Goal: Task Accomplishment & Management: Use online tool/utility

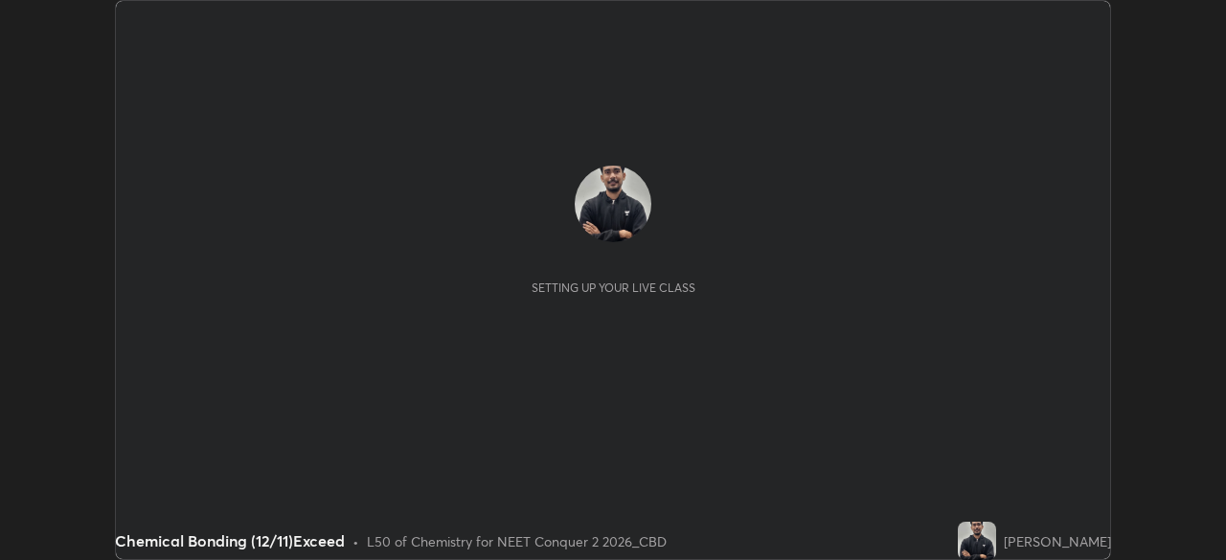
scroll to position [560, 1225]
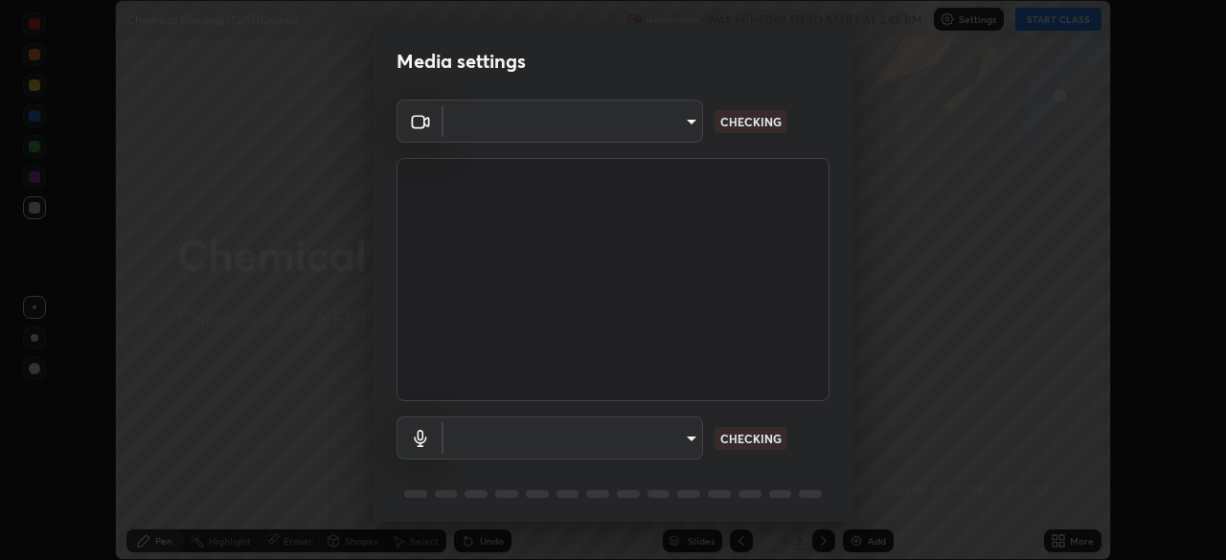
type input "ad6597066c7fc2f7d8a9df135791801f2c5e1b342417c3fbae4c684dc851fcd2"
type input "6c5f27f7fd62254699a83ab764337deb6757b351bfc8fa0988cc7da684c50376"
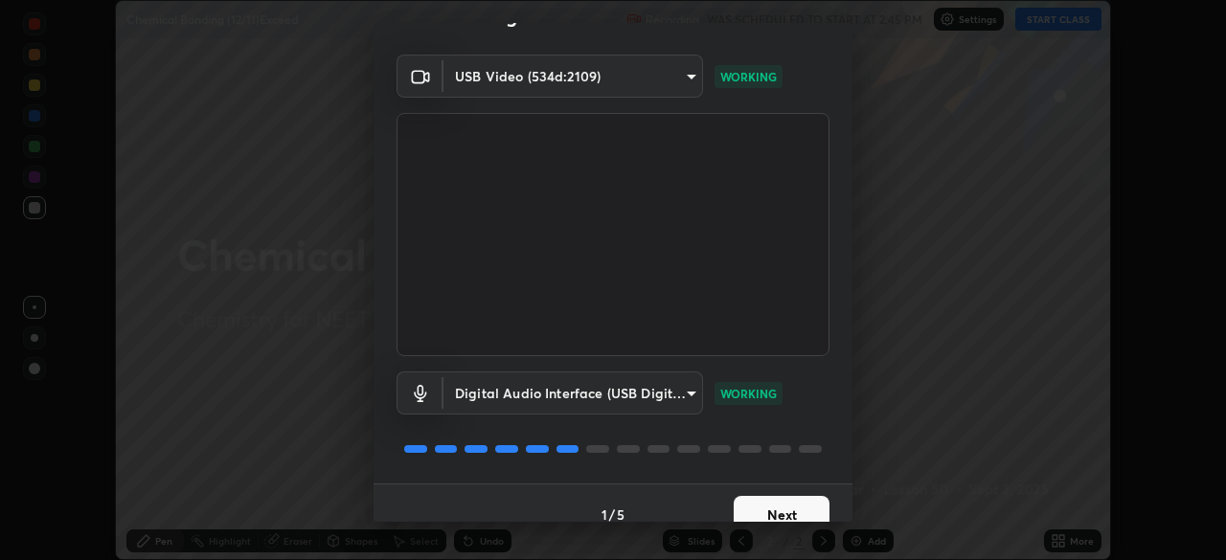
scroll to position [68, 0]
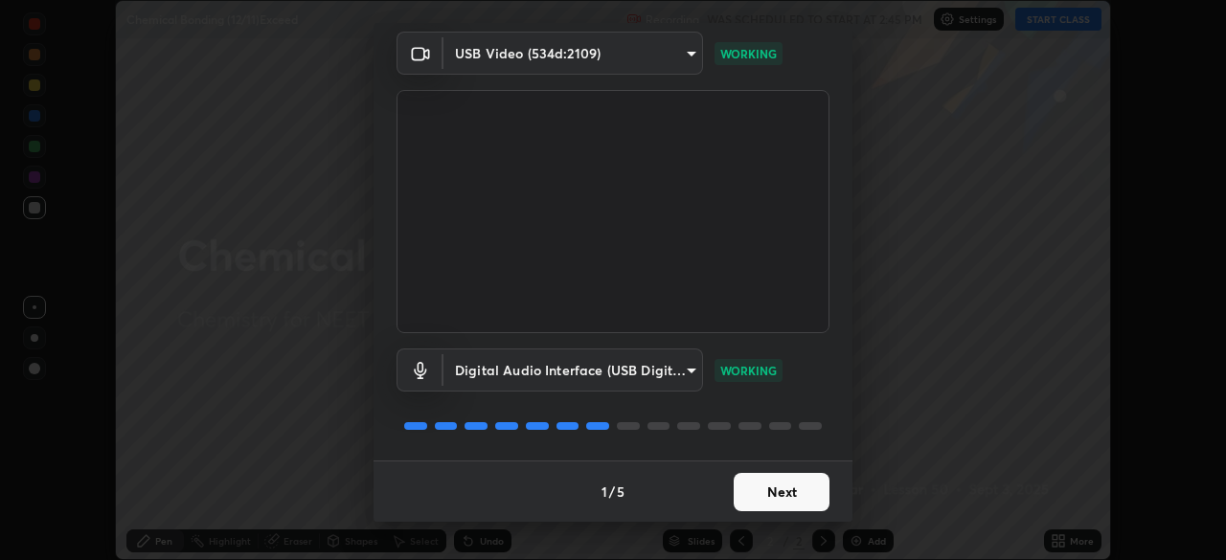
click at [750, 490] on button "Next" at bounding box center [782, 492] width 96 height 38
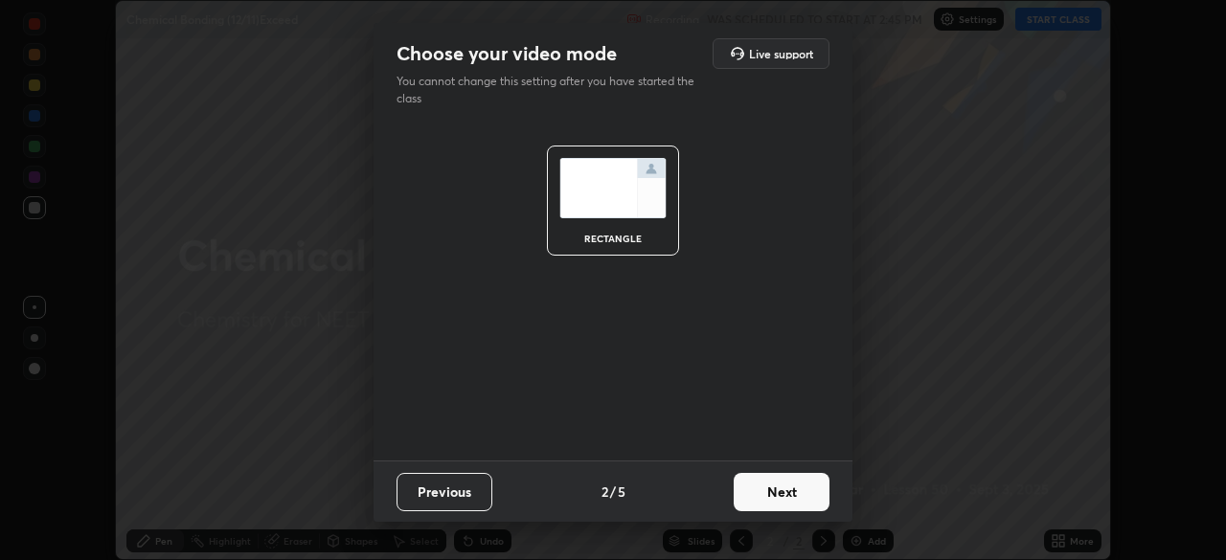
scroll to position [0, 0]
click at [746, 490] on button "Next" at bounding box center [782, 492] width 96 height 38
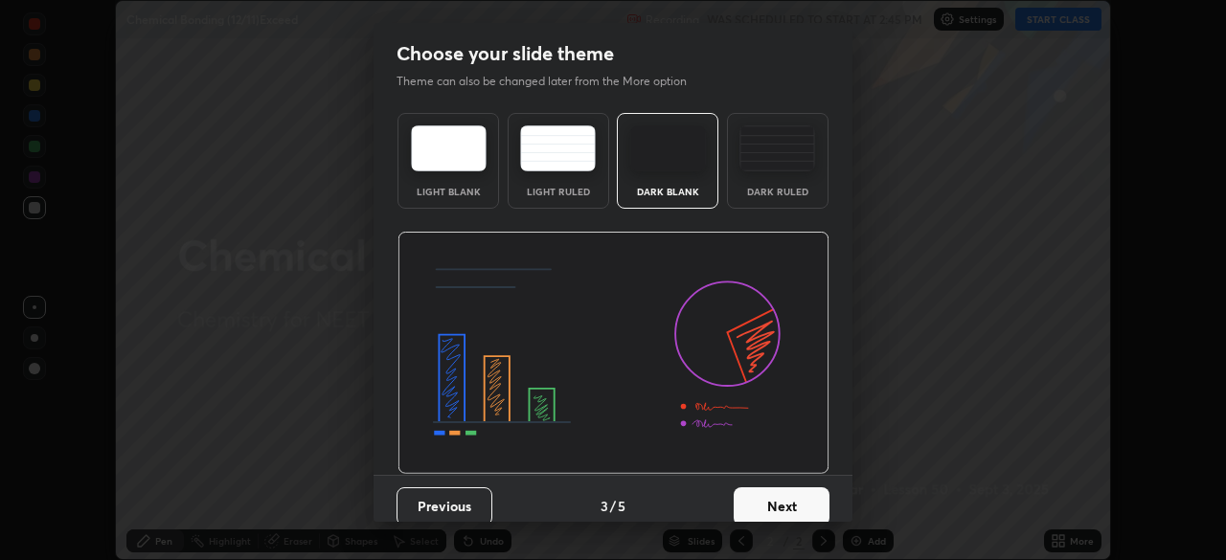
click at [747, 494] on button "Next" at bounding box center [782, 507] width 96 height 38
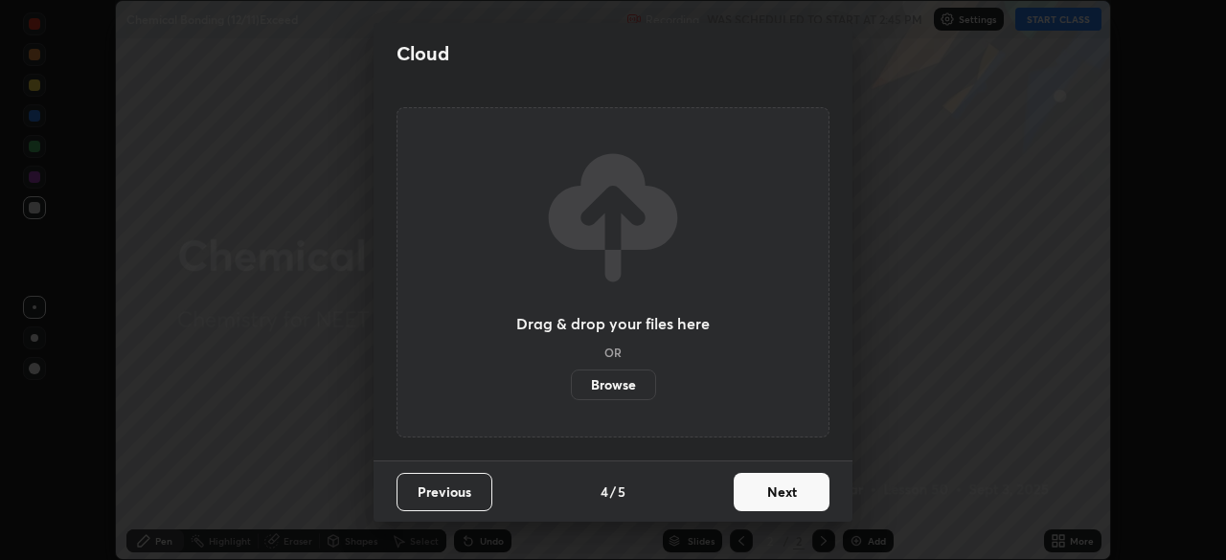
click at [750, 497] on button "Next" at bounding box center [782, 492] width 96 height 38
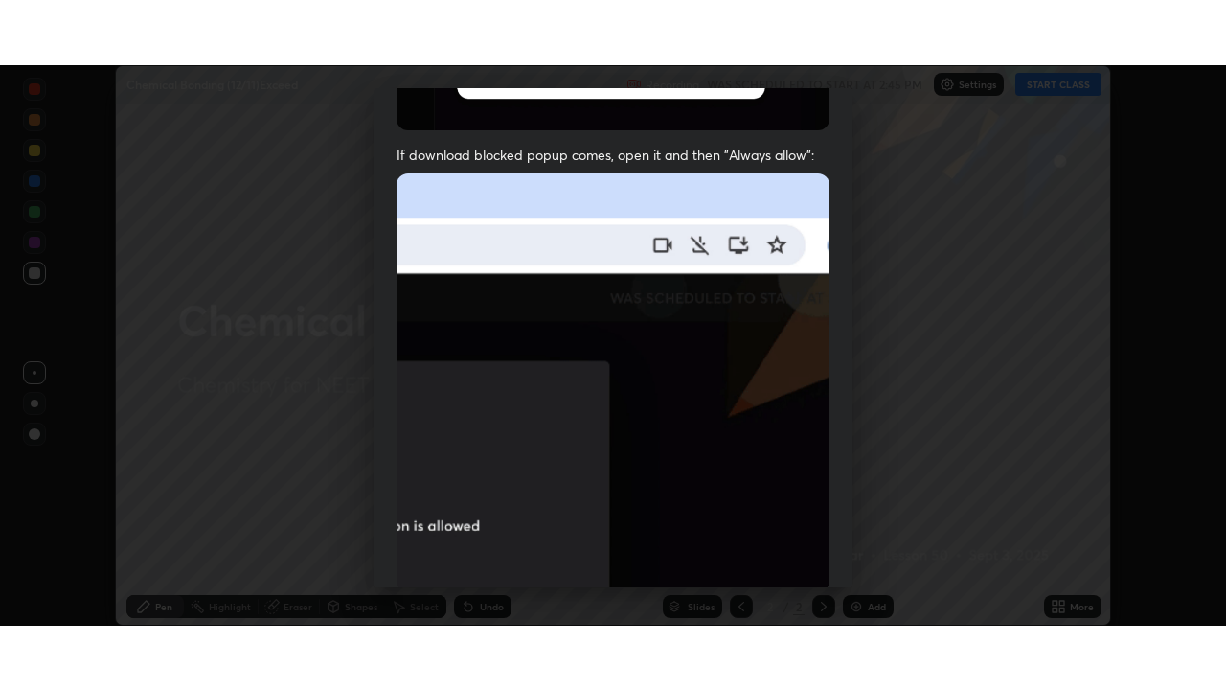
scroll to position [459, 0]
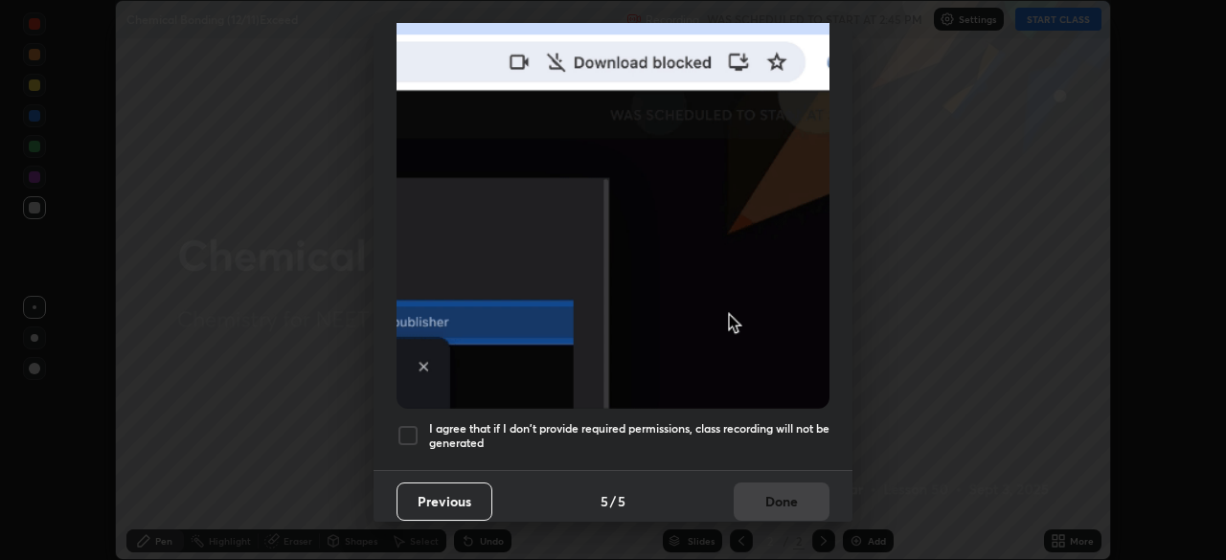
click at [494, 421] on h5 "I agree that if I don't provide required permissions, class recording will not …" at bounding box center [629, 436] width 400 height 30
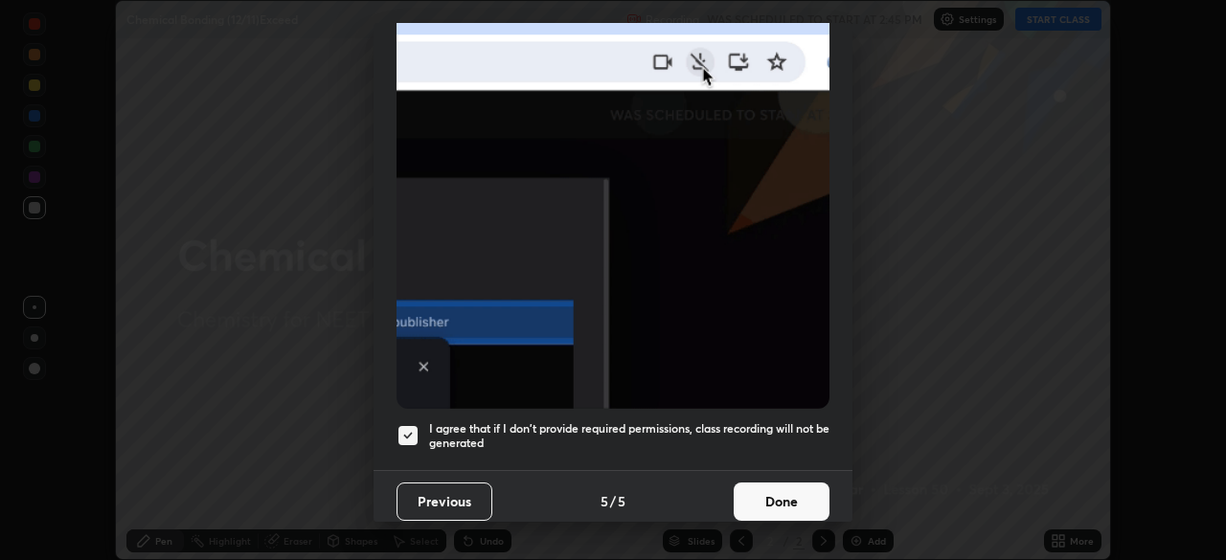
click at [771, 483] on button "Done" at bounding box center [782, 502] width 96 height 38
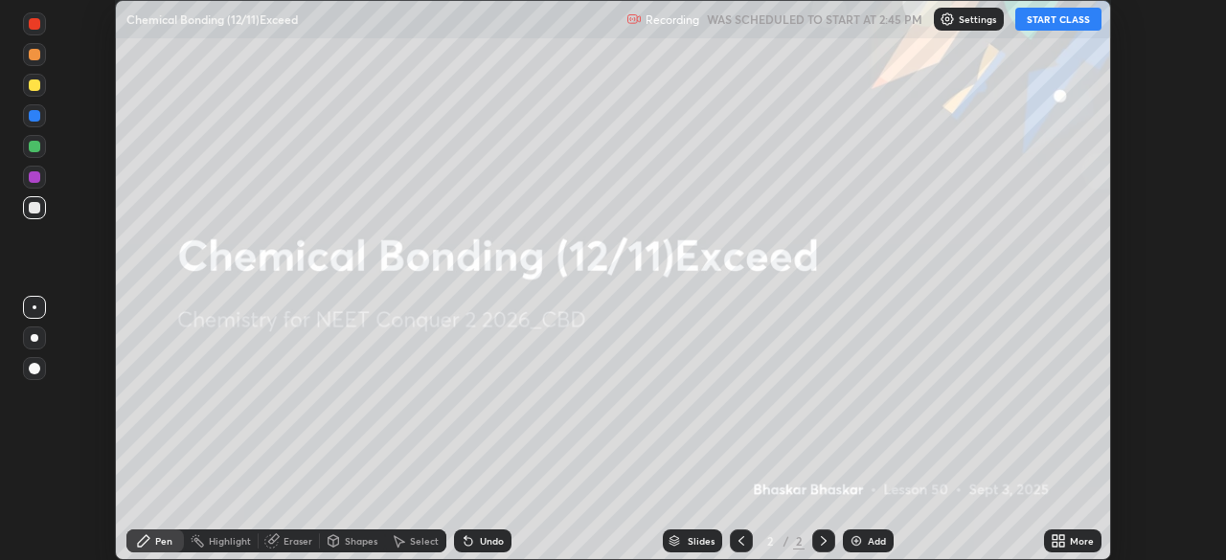
click at [869, 545] on div "Add" at bounding box center [877, 541] width 18 height 10
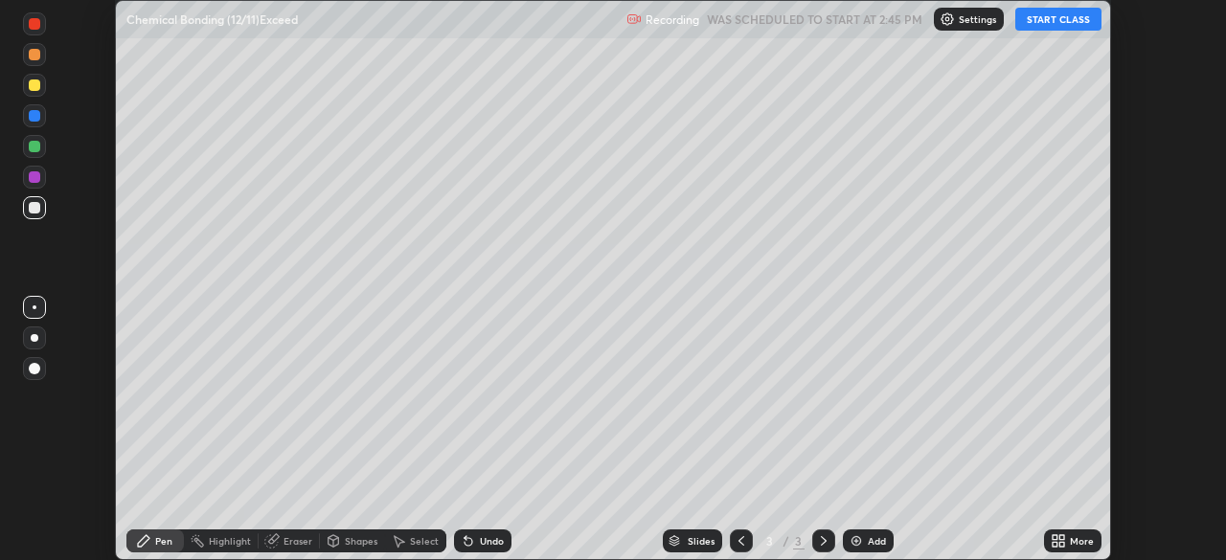
click at [1069, 539] on div "More" at bounding box center [1072, 541] width 57 height 23
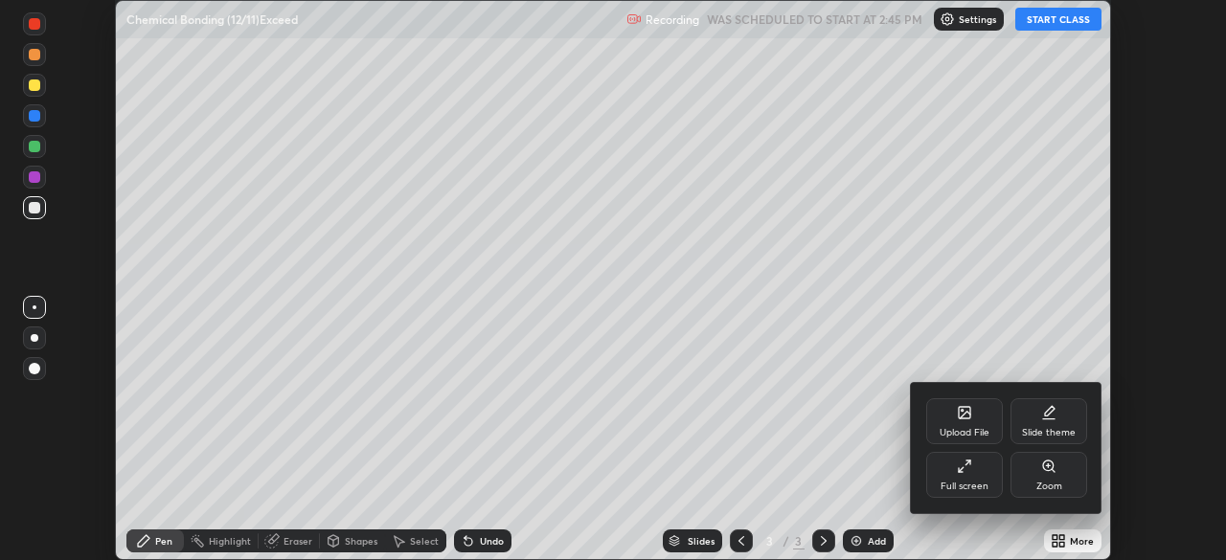
click at [966, 469] on icon at bounding box center [964, 466] width 15 height 15
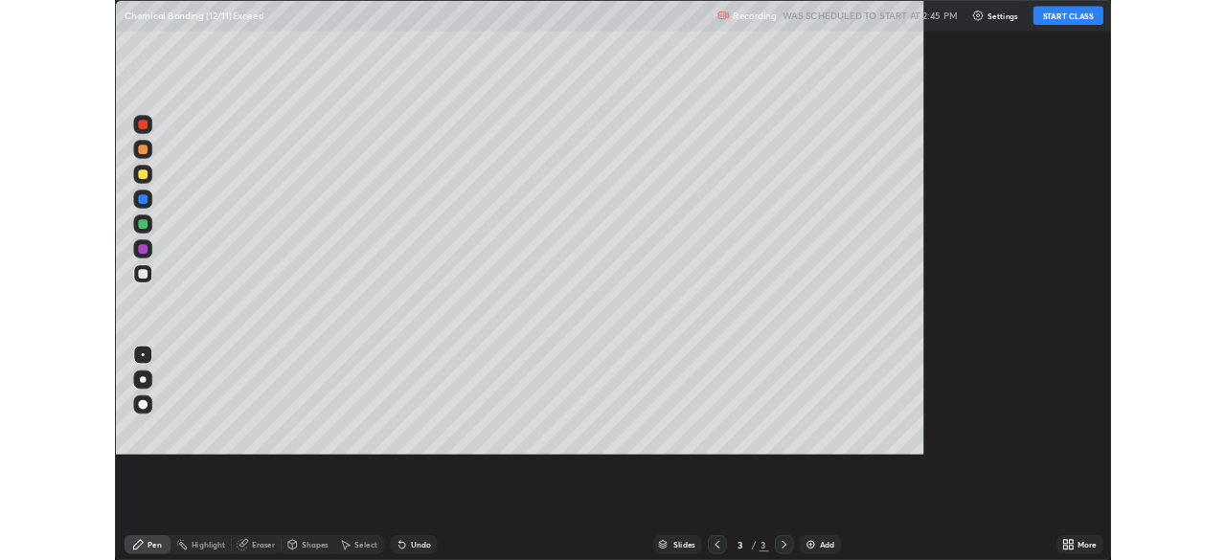
scroll to position [690, 1226]
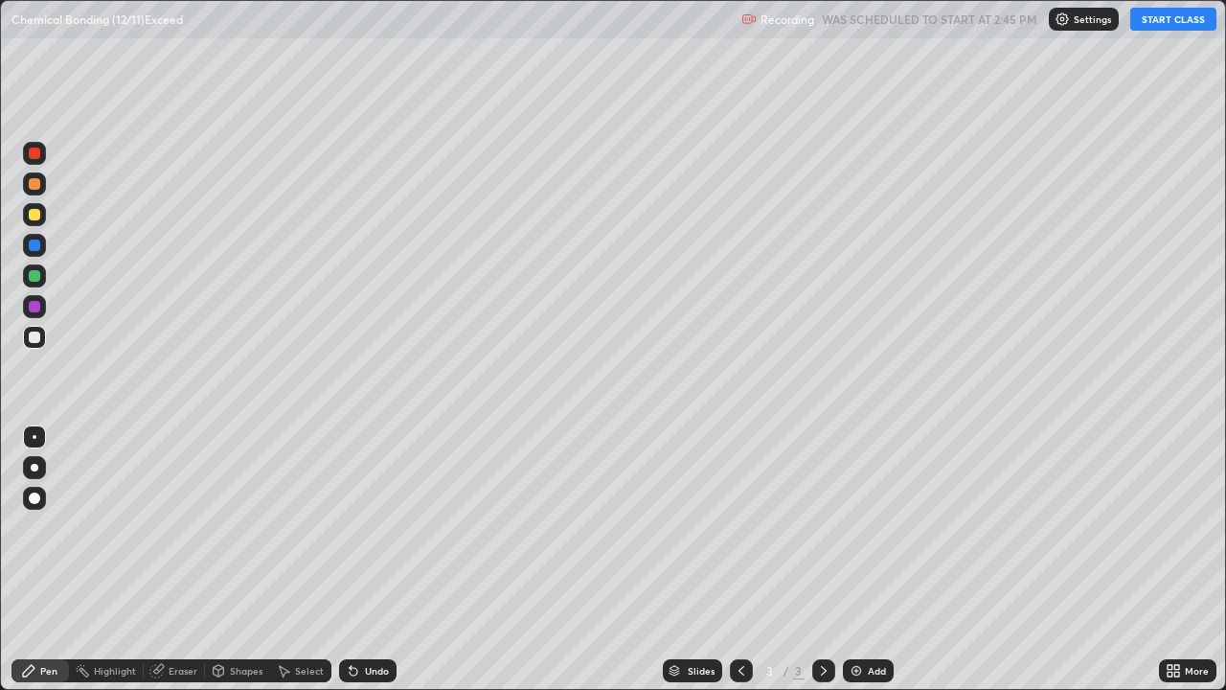
click at [1166, 26] on button "START CLASS" at bounding box center [1173, 19] width 86 height 23
click at [34, 467] on div at bounding box center [35, 468] width 8 height 8
click at [871, 559] on div "Add" at bounding box center [877, 671] width 18 height 10
click at [374, 559] on div "Undo" at bounding box center [377, 671] width 24 height 10
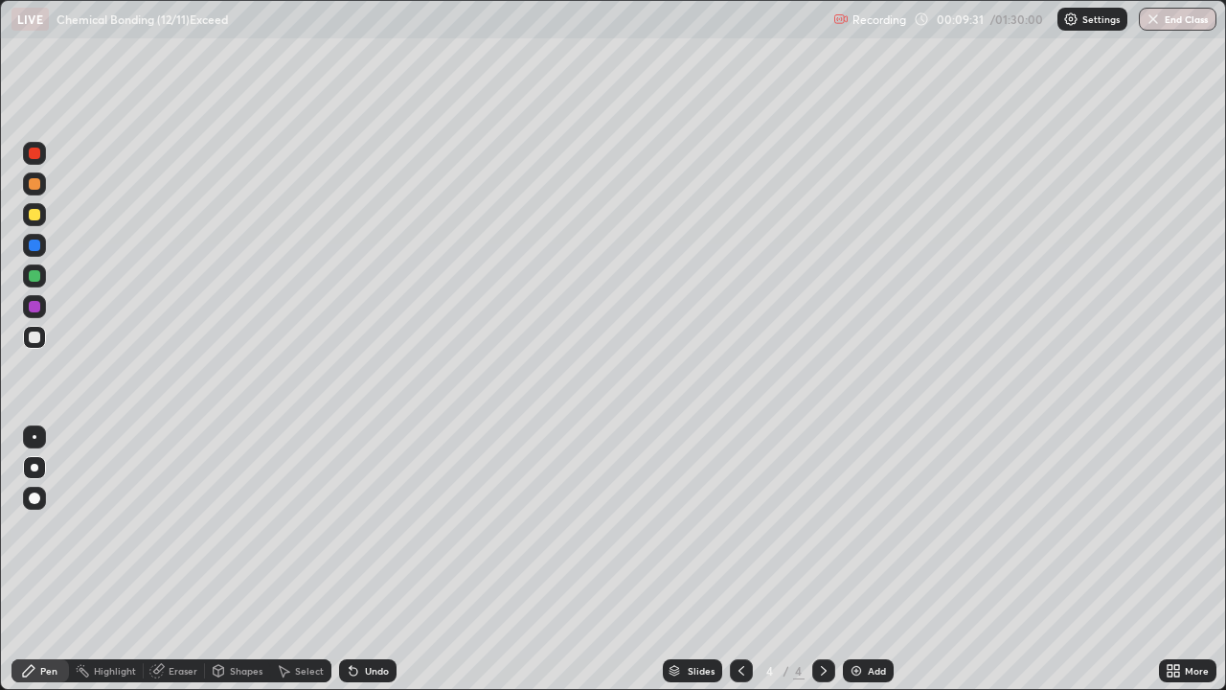
click at [377, 559] on div "Undo" at bounding box center [377, 671] width 24 height 10
click at [381, 559] on div "Undo" at bounding box center [367, 670] width 57 height 23
click at [42, 216] on div at bounding box center [34, 214] width 23 height 23
click at [35, 331] on div at bounding box center [34, 336] width 11 height 11
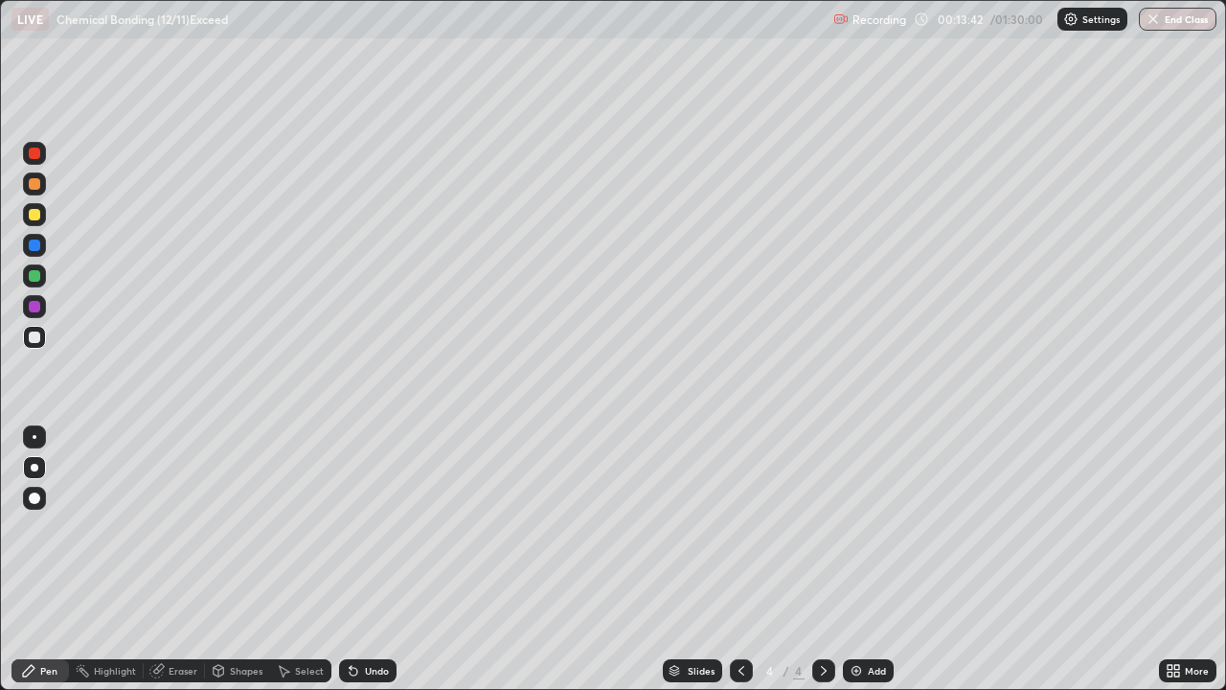
click at [33, 219] on div at bounding box center [34, 214] width 11 height 11
click at [34, 274] on div at bounding box center [34, 275] width 11 height 11
click at [36, 337] on div at bounding box center [34, 336] width 11 height 11
click at [365, 559] on div "Undo" at bounding box center [367, 670] width 57 height 23
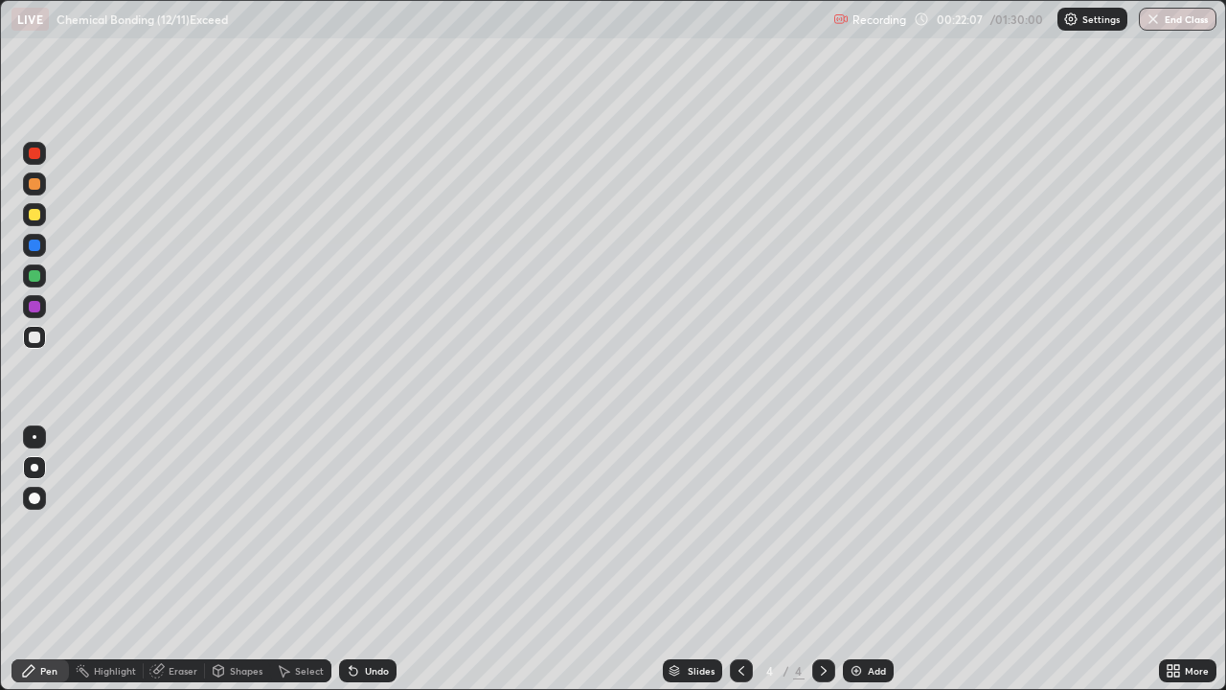
click at [34, 217] on div at bounding box center [34, 214] width 11 height 11
click at [854, 559] on img at bounding box center [856, 670] width 15 height 15
click at [45, 339] on div at bounding box center [34, 337] width 23 height 23
click at [36, 215] on div at bounding box center [34, 214] width 11 height 11
click at [34, 278] on div at bounding box center [34, 275] width 11 height 11
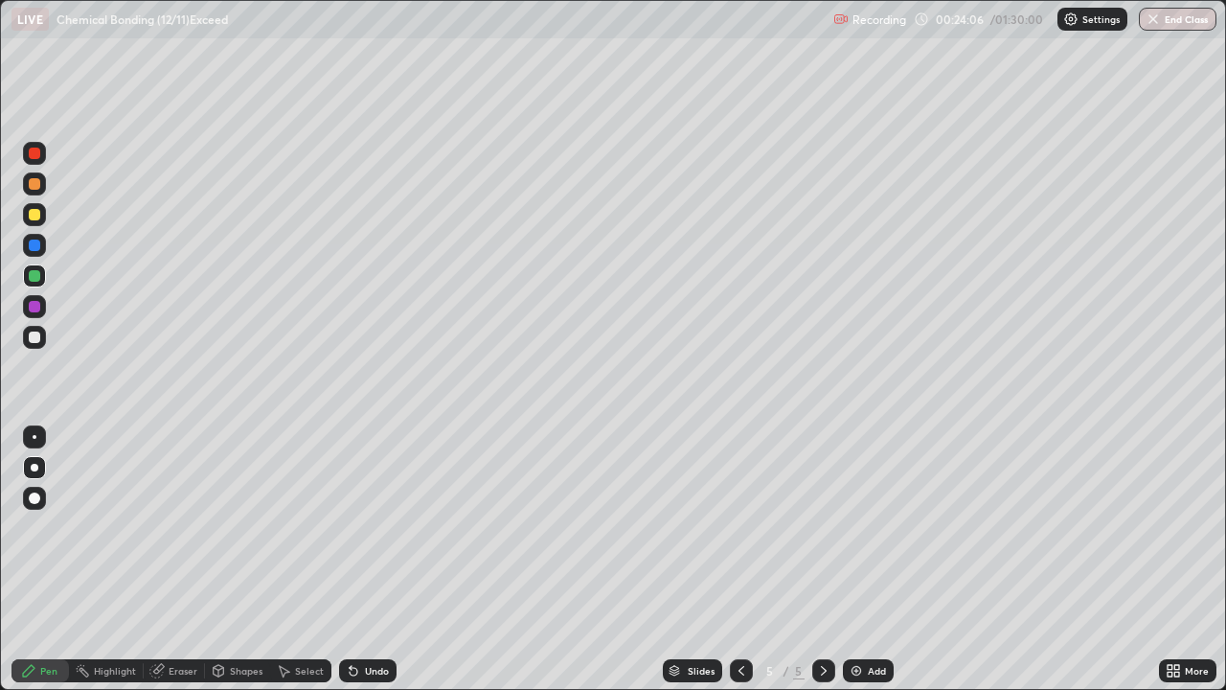
click at [43, 341] on div at bounding box center [34, 337] width 23 height 23
click at [35, 221] on div at bounding box center [34, 214] width 23 height 23
click at [41, 339] on div at bounding box center [34, 337] width 23 height 23
click at [374, 559] on div "Undo" at bounding box center [377, 671] width 24 height 10
click at [173, 559] on div "Eraser" at bounding box center [183, 671] width 29 height 10
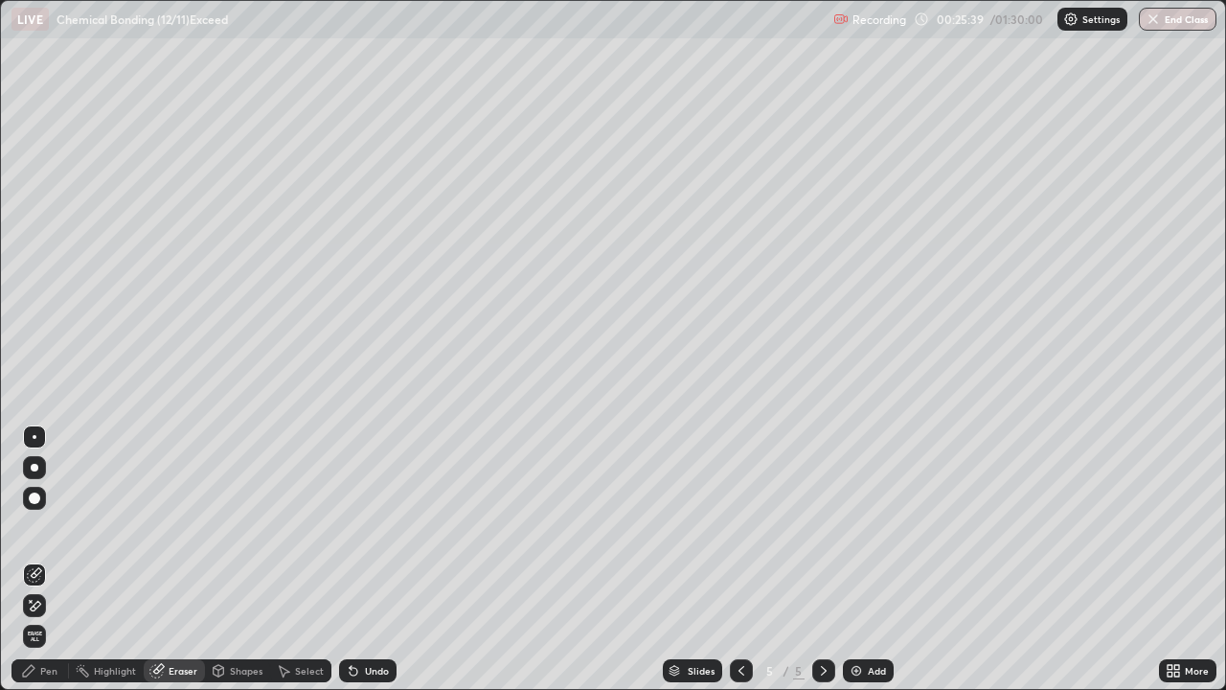
click at [46, 559] on div "Pen" at bounding box center [48, 671] width 17 height 10
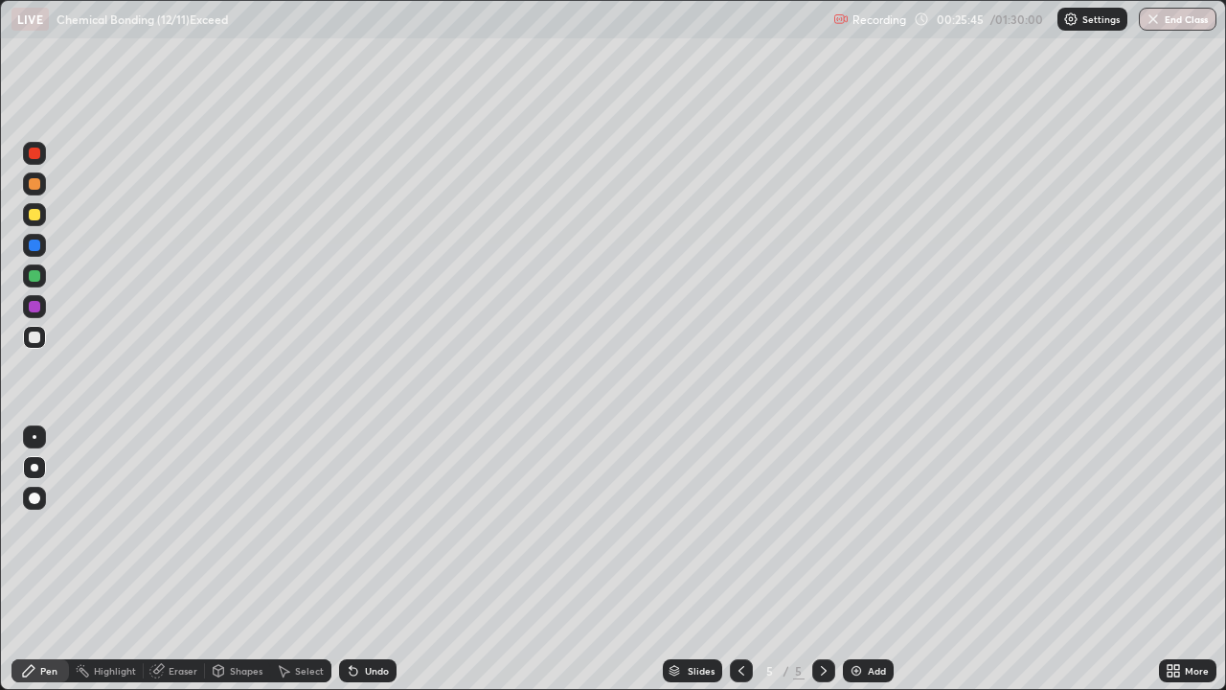
click at [370, 559] on div "Undo" at bounding box center [377, 671] width 24 height 10
click at [167, 559] on div "Eraser" at bounding box center [174, 670] width 61 height 23
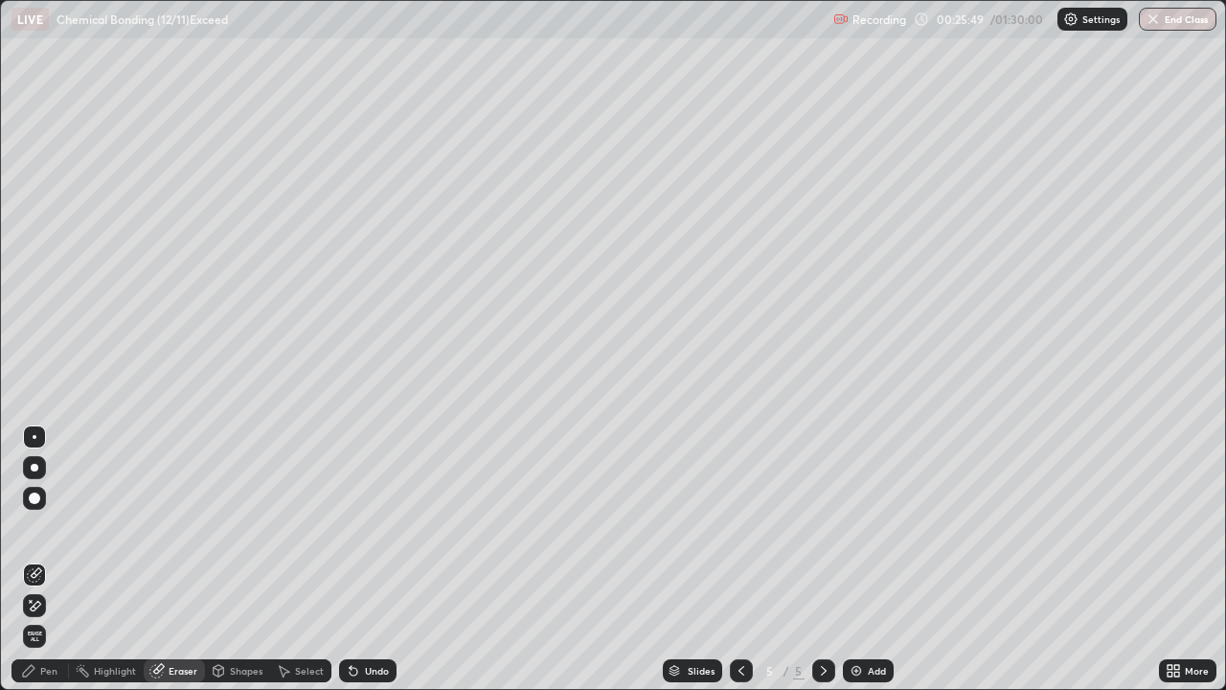
click at [51, 559] on div "Pen" at bounding box center [48, 671] width 17 height 10
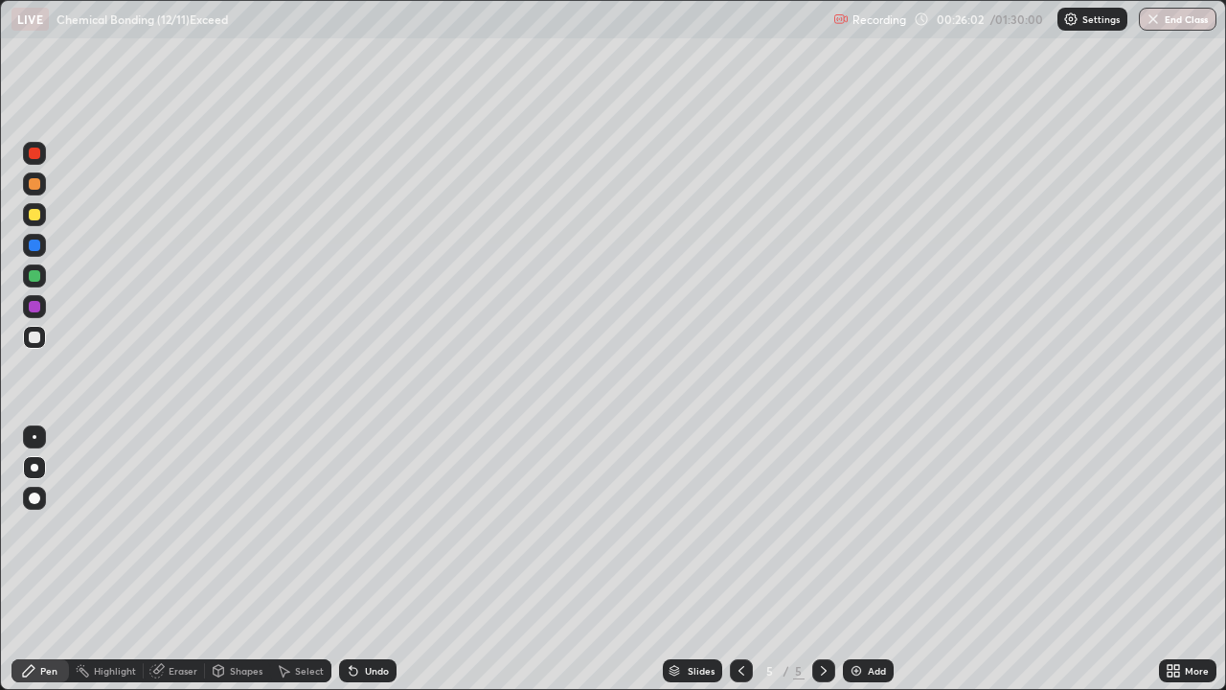
click at [36, 217] on div at bounding box center [34, 214] width 11 height 11
click at [34, 276] on div at bounding box center [34, 275] width 11 height 11
click at [41, 336] on div at bounding box center [34, 337] width 23 height 23
click at [37, 212] on div at bounding box center [34, 214] width 11 height 11
click at [42, 327] on div at bounding box center [34, 337] width 23 height 23
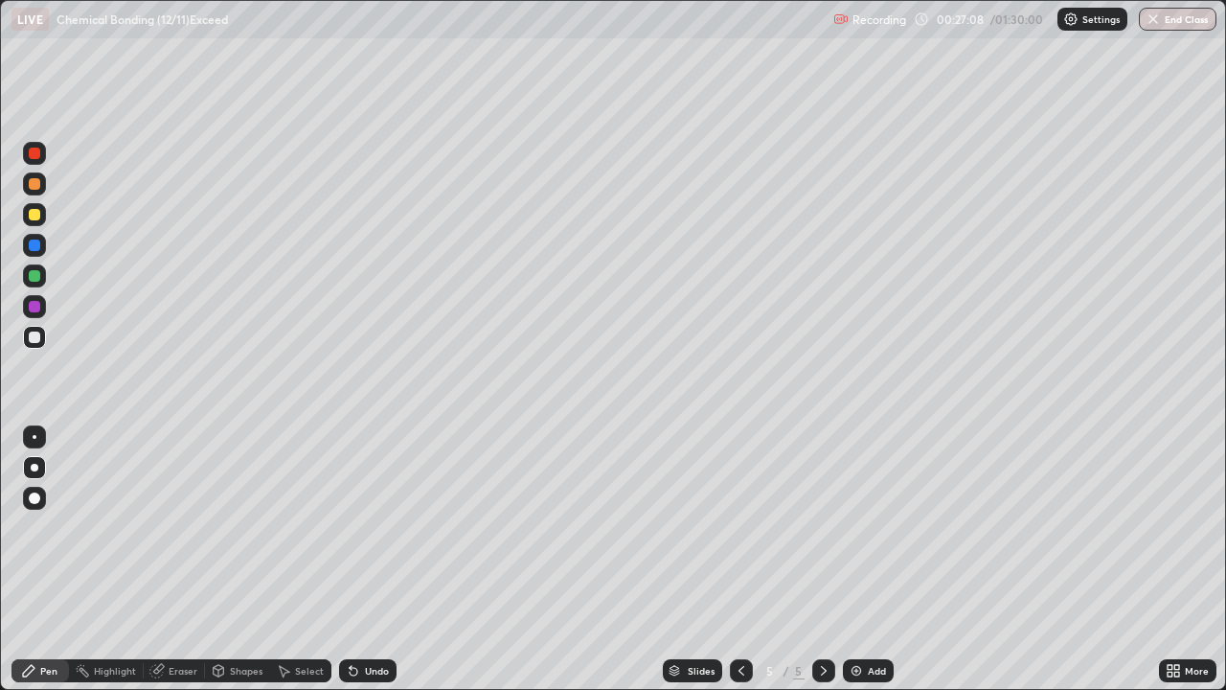
click at [374, 559] on div "Undo" at bounding box center [377, 671] width 24 height 10
click at [376, 559] on div "Undo" at bounding box center [377, 671] width 24 height 10
click at [34, 218] on div at bounding box center [34, 214] width 11 height 11
click at [370, 559] on div "Undo" at bounding box center [377, 671] width 24 height 10
click at [42, 338] on div at bounding box center [34, 337] width 23 height 23
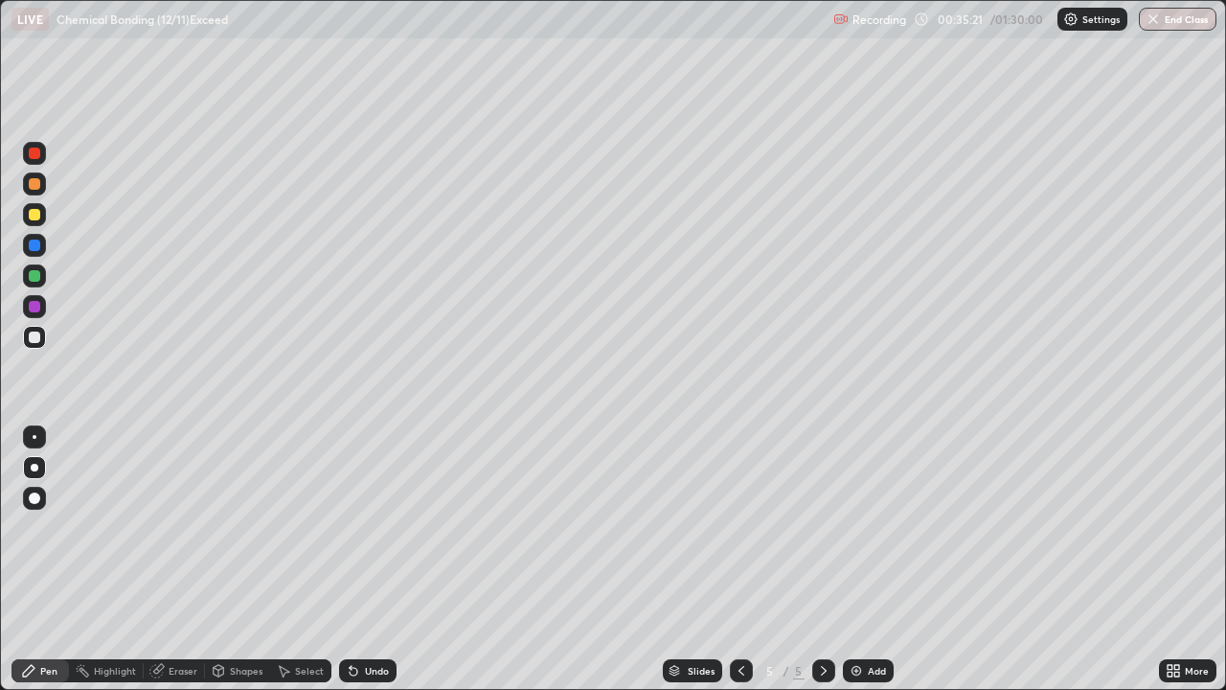
click at [741, 559] on icon at bounding box center [741, 670] width 15 height 15
click at [821, 559] on icon at bounding box center [823, 670] width 15 height 15
click at [868, 559] on div "Add" at bounding box center [877, 671] width 18 height 10
click at [741, 559] on icon at bounding box center [741, 670] width 15 height 15
click at [820, 559] on icon at bounding box center [823, 670] width 15 height 15
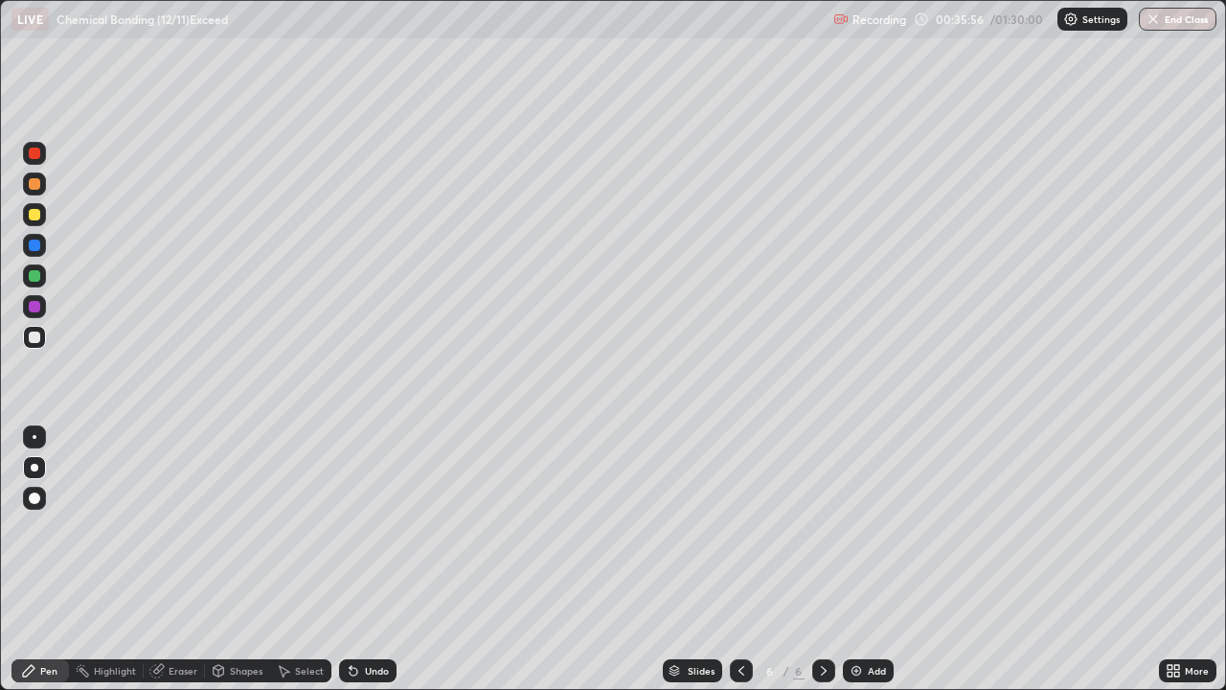
click at [375, 559] on div "Undo" at bounding box center [377, 671] width 24 height 10
click at [384, 559] on div "Undo" at bounding box center [377, 671] width 24 height 10
click at [378, 559] on div "Undo" at bounding box center [377, 671] width 24 height 10
click at [377, 559] on div "Undo" at bounding box center [367, 670] width 57 height 23
click at [376, 559] on div "Undo" at bounding box center [377, 671] width 24 height 10
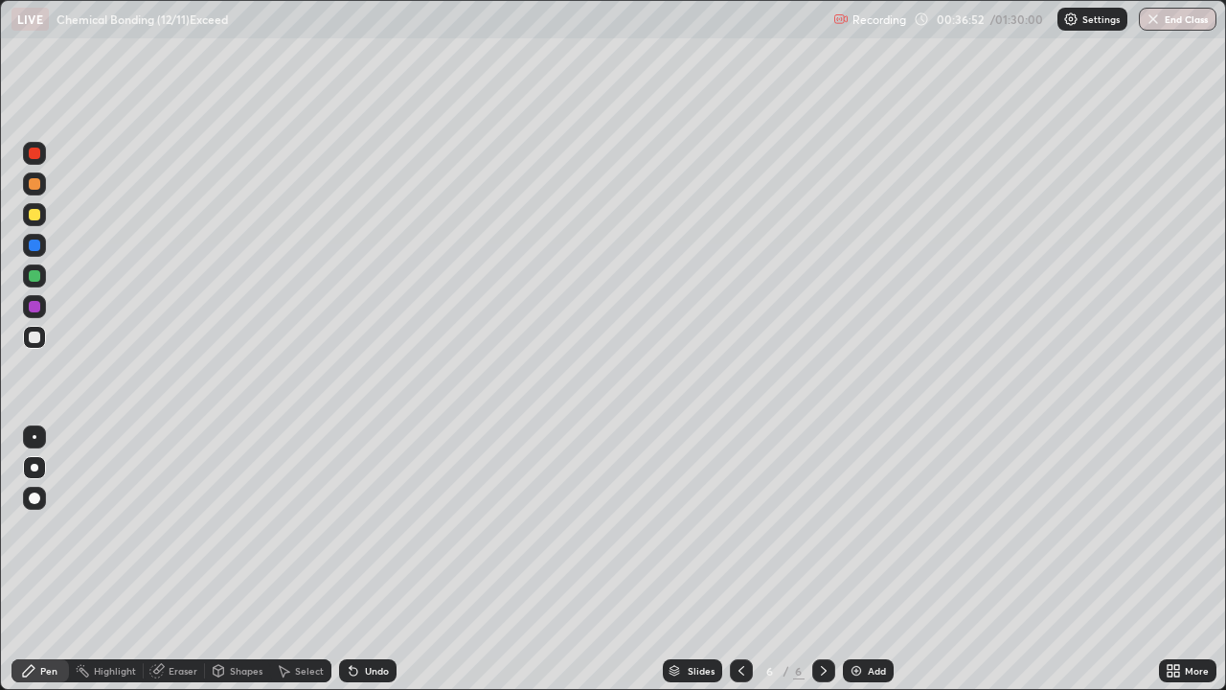
click at [379, 559] on div "Undo" at bounding box center [377, 671] width 24 height 10
click at [374, 559] on div "Undo" at bounding box center [377, 671] width 24 height 10
click at [39, 216] on div at bounding box center [34, 214] width 11 height 11
click at [39, 273] on div at bounding box center [34, 275] width 11 height 11
click at [378, 559] on div "Undo" at bounding box center [377, 671] width 24 height 10
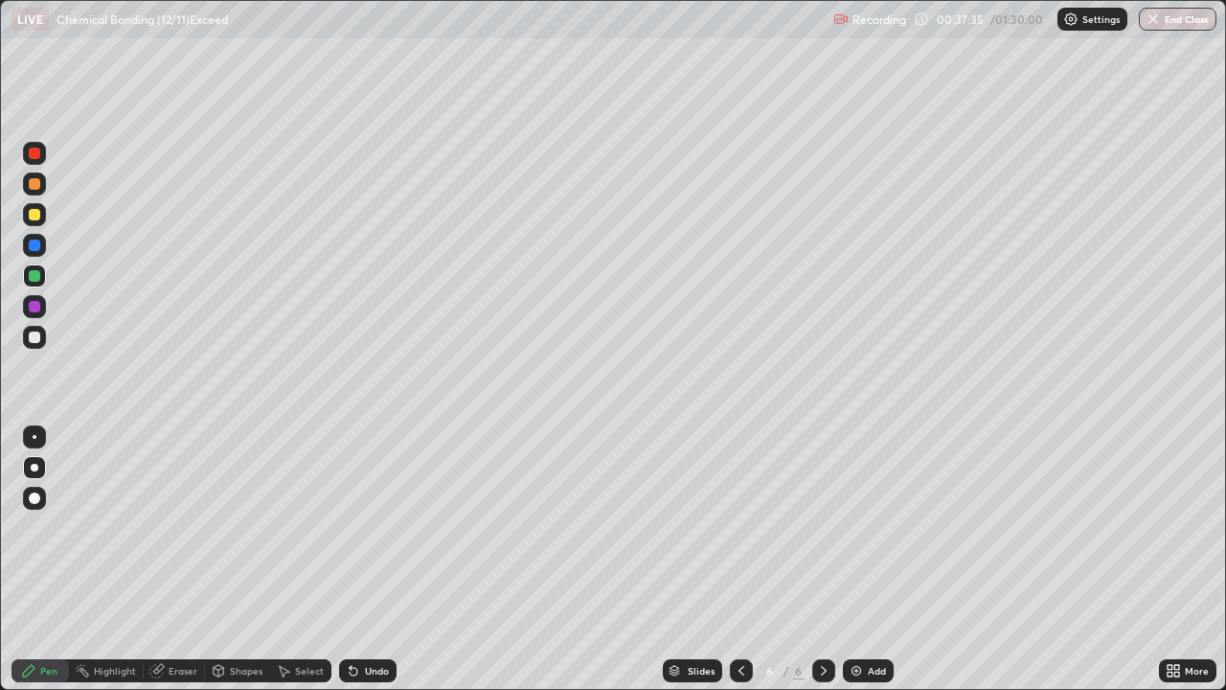
click at [35, 337] on div at bounding box center [34, 336] width 11 height 11
click at [569, 559] on div "Slides 6 / 6 Add" at bounding box center [778, 670] width 762 height 38
click at [591, 559] on div "Slides 6 / 6 Add" at bounding box center [778, 670] width 762 height 38
click at [374, 559] on div "Undo" at bounding box center [377, 671] width 24 height 10
click at [34, 437] on div at bounding box center [35, 437] width 4 height 4
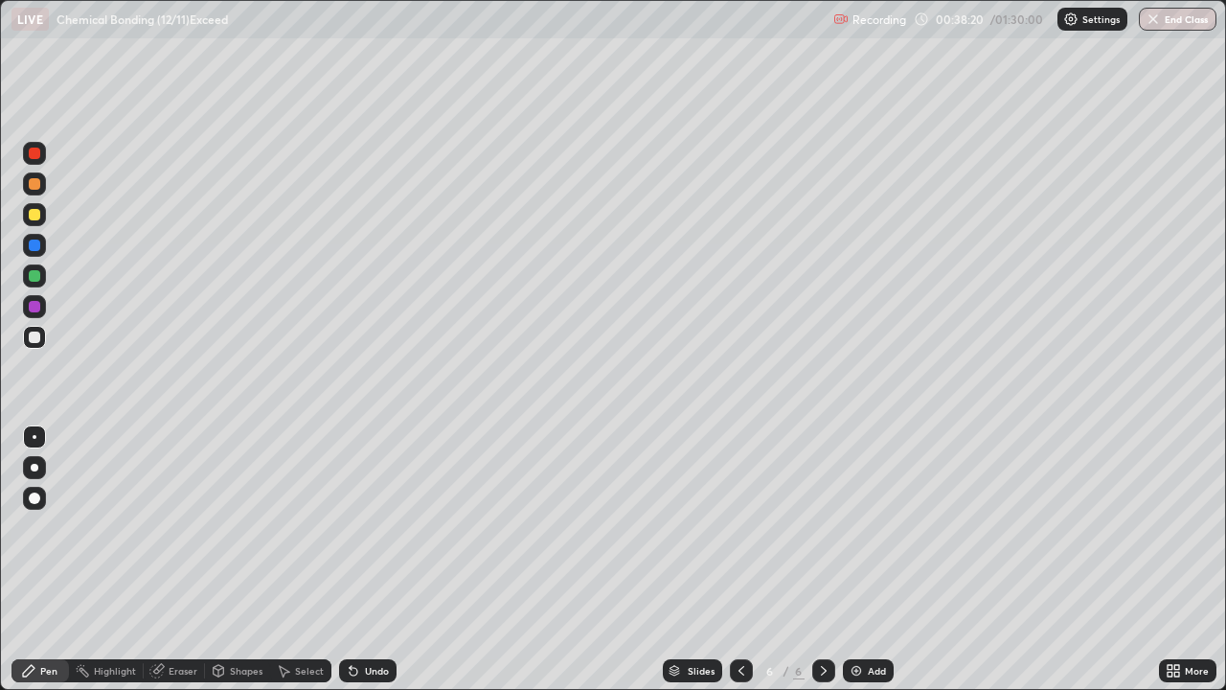
click at [36, 244] on div at bounding box center [34, 244] width 11 height 11
click at [35, 277] on div at bounding box center [34, 275] width 11 height 11
click at [34, 184] on div at bounding box center [34, 183] width 11 height 11
click at [34, 215] on div at bounding box center [34, 214] width 11 height 11
click at [34, 467] on div at bounding box center [35, 468] width 8 height 8
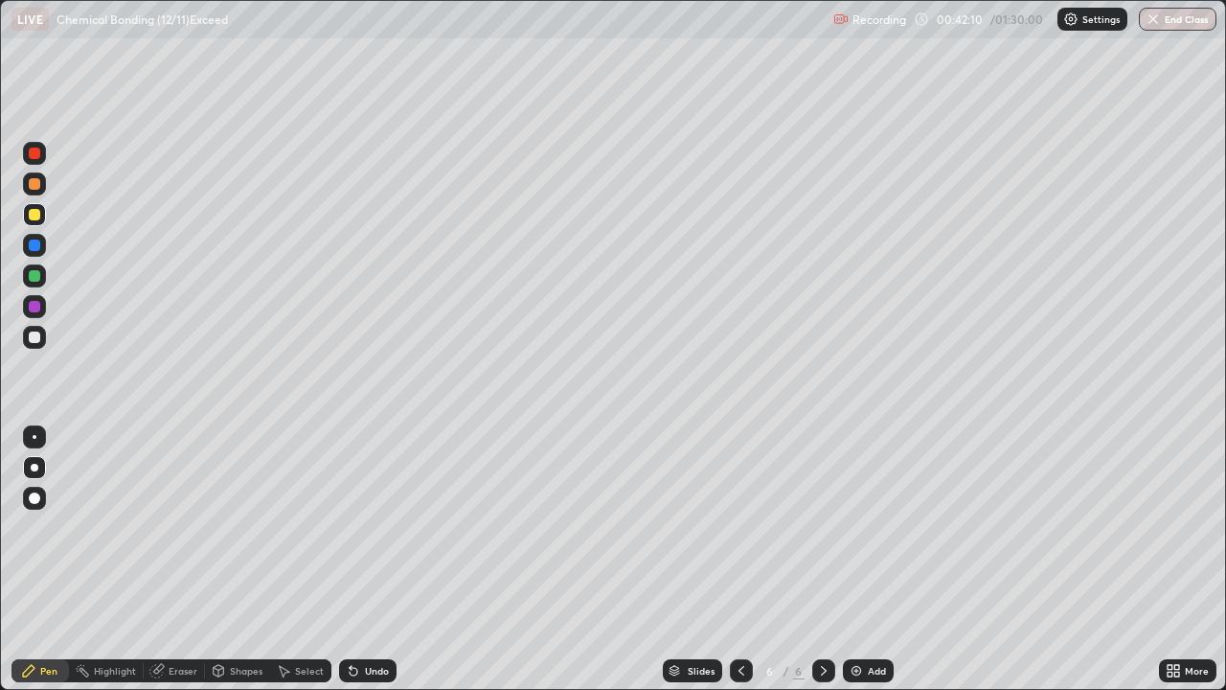
click at [38, 183] on div at bounding box center [34, 183] width 11 height 11
click at [382, 559] on div "Undo" at bounding box center [377, 671] width 24 height 10
click at [34, 437] on div at bounding box center [35, 437] width 4 height 4
click at [41, 338] on div at bounding box center [34, 337] width 23 height 23
click at [42, 465] on div at bounding box center [34, 467] width 23 height 23
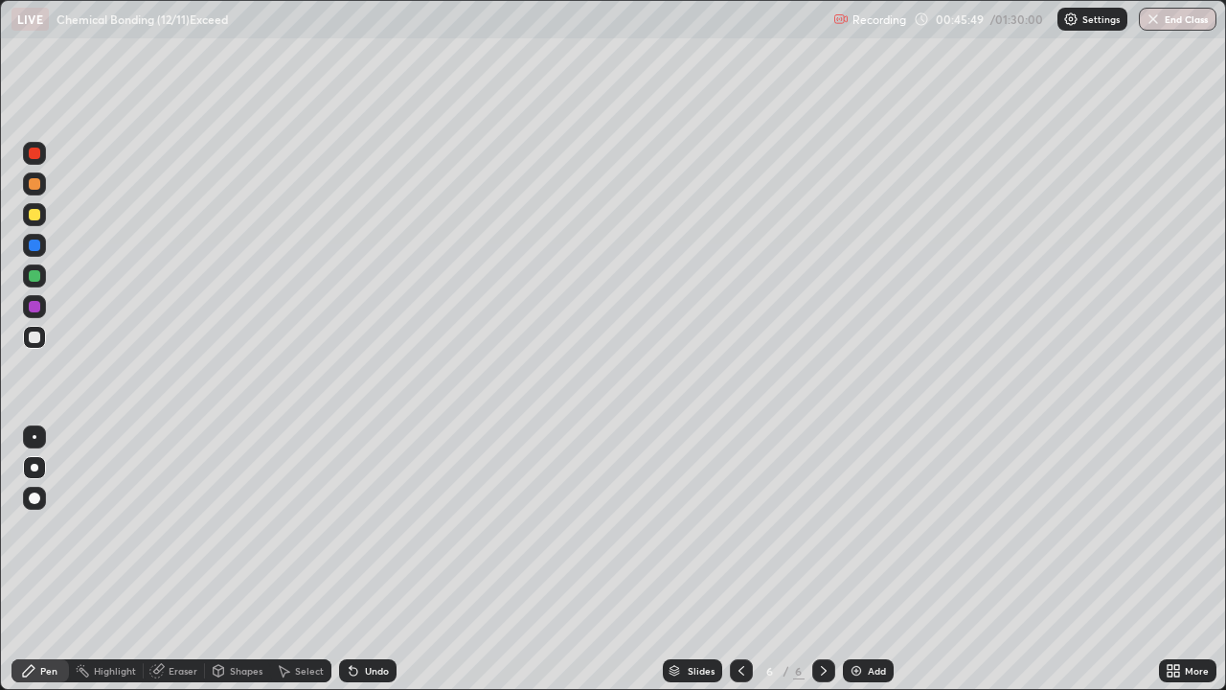
click at [866, 559] on div "Add" at bounding box center [868, 670] width 51 height 23
click at [385, 559] on div "Undo" at bounding box center [377, 671] width 24 height 10
click at [374, 559] on div "Undo" at bounding box center [377, 671] width 24 height 10
click at [381, 559] on div "Undo" at bounding box center [367, 670] width 57 height 23
click at [738, 559] on icon at bounding box center [741, 670] width 15 height 15
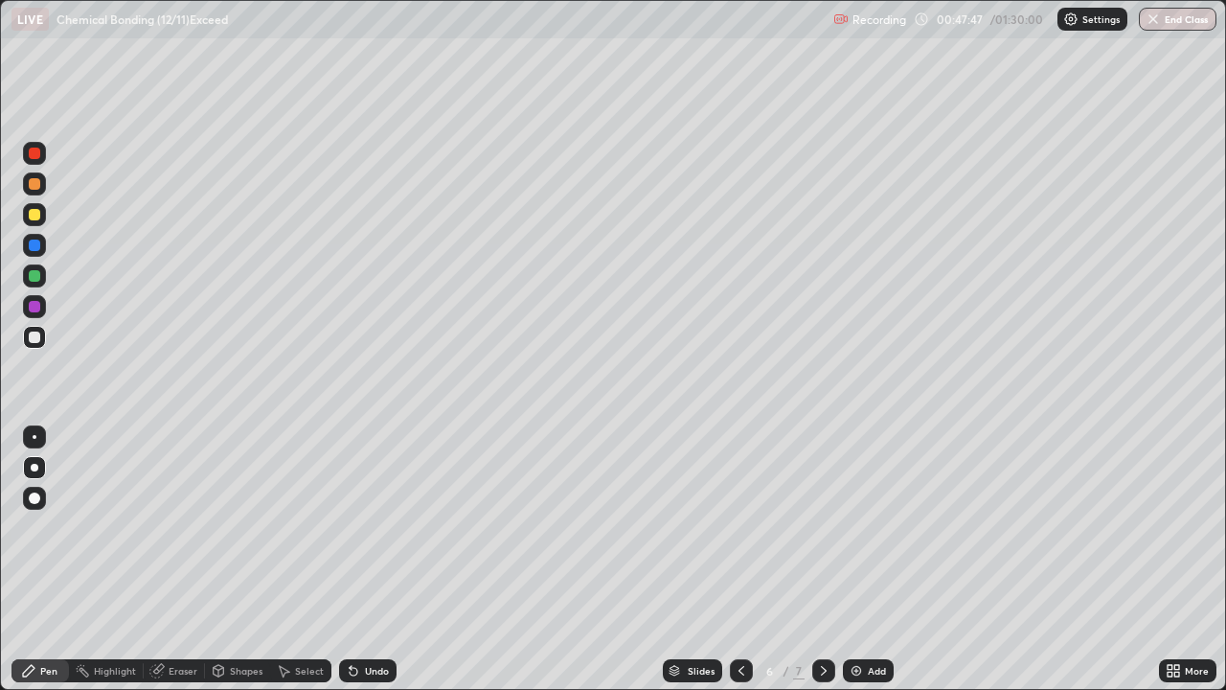
click at [819, 559] on icon at bounding box center [823, 670] width 15 height 15
click at [739, 559] on icon at bounding box center [741, 670] width 15 height 15
click at [823, 559] on icon at bounding box center [823, 670] width 15 height 15
click at [738, 559] on icon at bounding box center [741, 670] width 15 height 15
click at [821, 559] on icon at bounding box center [823, 670] width 15 height 15
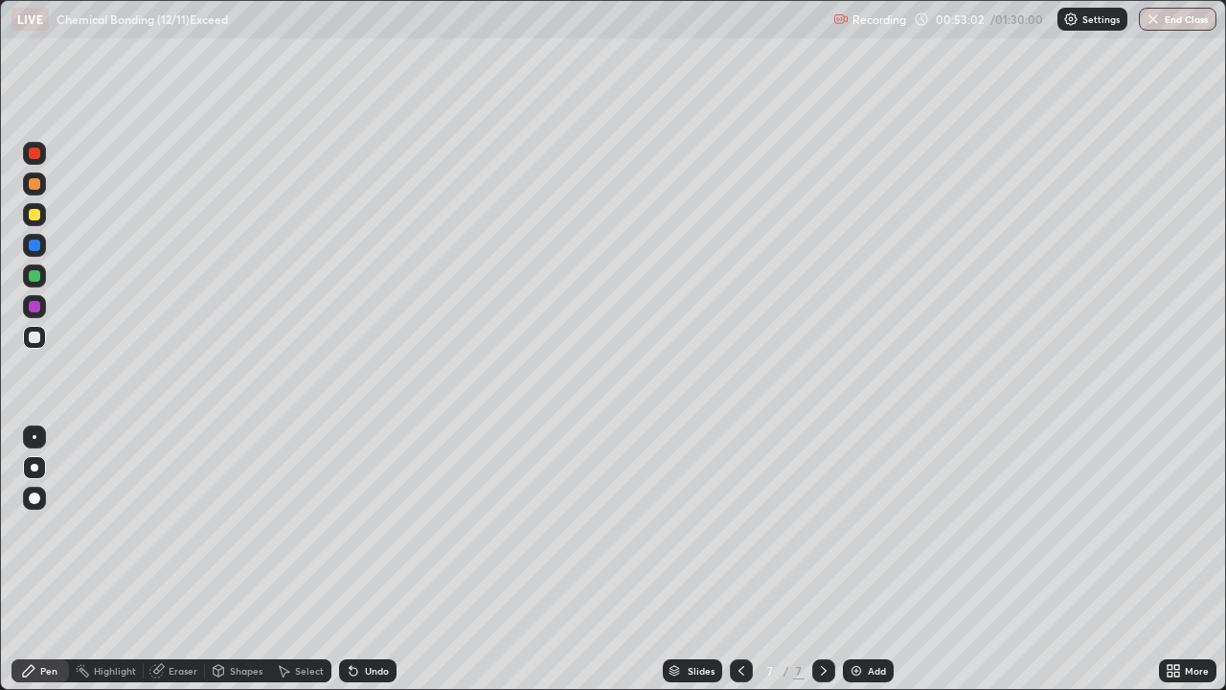
click at [869, 559] on div "Add" at bounding box center [877, 671] width 18 height 10
click at [34, 215] on div at bounding box center [34, 214] width 11 height 11
click at [864, 559] on div "Add" at bounding box center [868, 670] width 51 height 23
click at [42, 340] on div at bounding box center [34, 337] width 23 height 23
click at [380, 559] on div "Undo" at bounding box center [377, 671] width 24 height 10
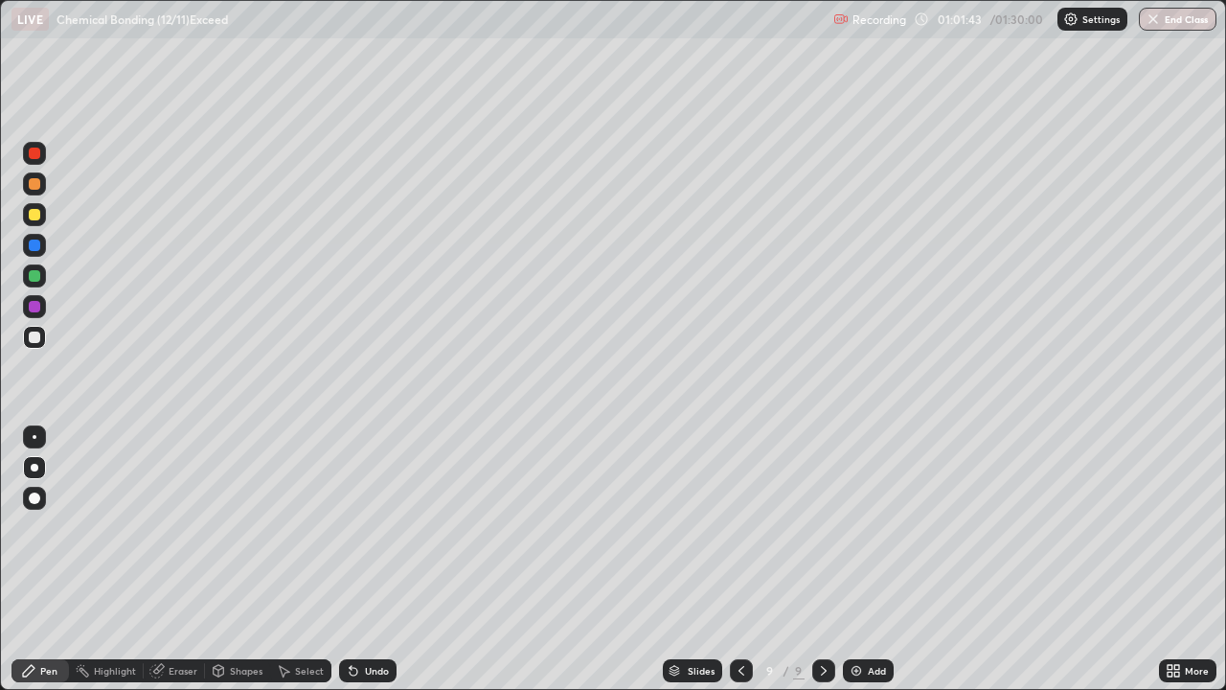
click at [861, 559] on img at bounding box center [856, 670] width 15 height 15
click at [738, 559] on icon at bounding box center [740, 670] width 15 height 15
click at [739, 559] on icon at bounding box center [740, 670] width 15 height 15
click at [743, 559] on icon at bounding box center [740, 670] width 15 height 15
click at [737, 559] on icon at bounding box center [740, 670] width 15 height 15
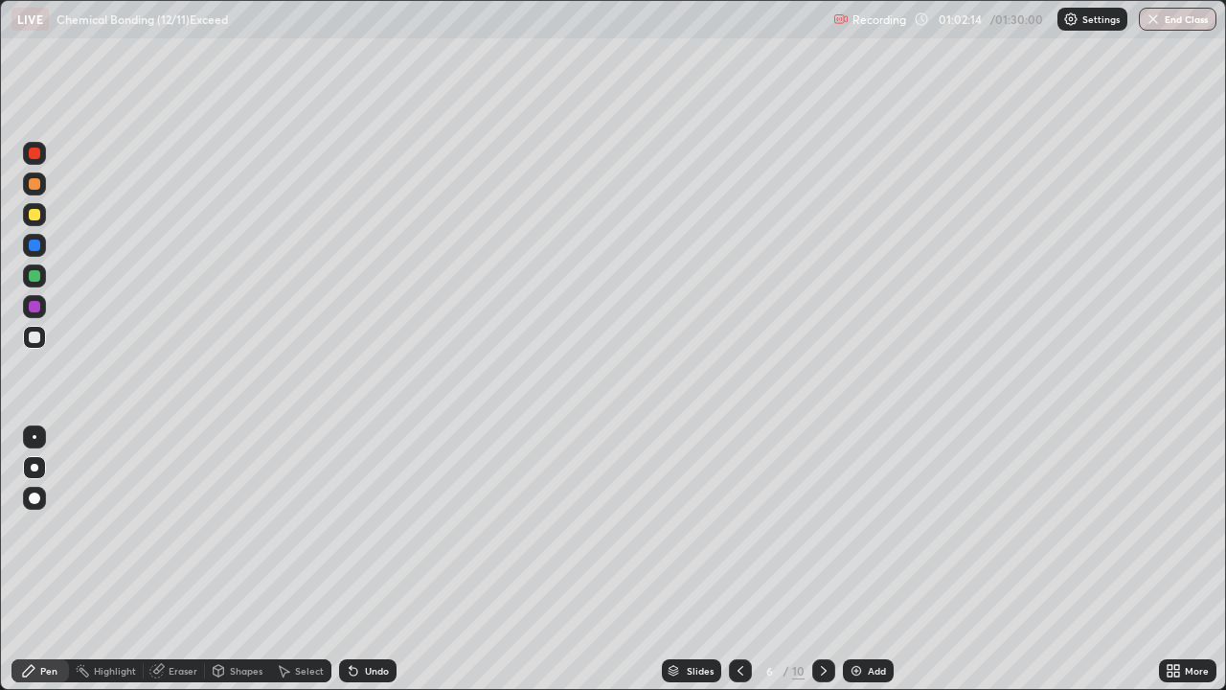
click at [735, 559] on div at bounding box center [740, 670] width 23 height 23
click at [823, 559] on icon at bounding box center [823, 670] width 15 height 15
click at [824, 559] on icon at bounding box center [823, 670] width 15 height 15
click at [823, 559] on icon at bounding box center [823, 670] width 15 height 15
click at [817, 559] on icon at bounding box center [823, 670] width 15 height 15
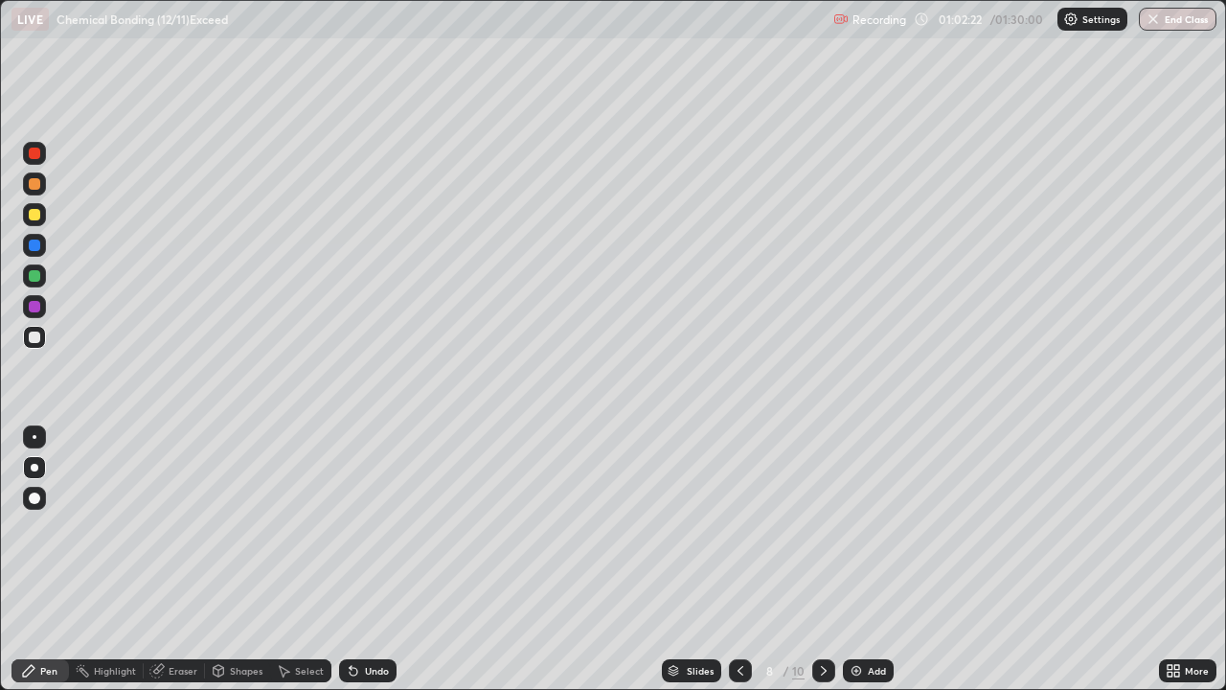
click at [816, 559] on icon at bounding box center [823, 670] width 15 height 15
click at [370, 559] on div "Undo" at bounding box center [367, 670] width 57 height 23
click at [184, 559] on div "Eraser" at bounding box center [183, 671] width 29 height 10
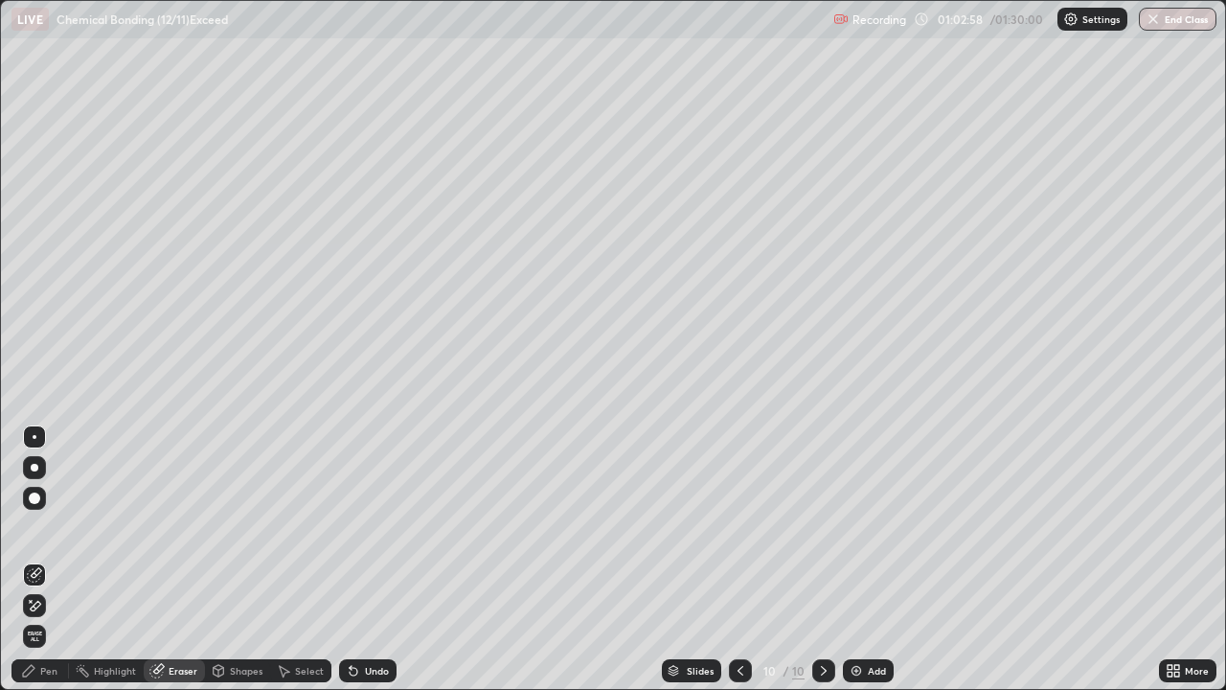
click at [50, 559] on div "Pen" at bounding box center [48, 671] width 17 height 10
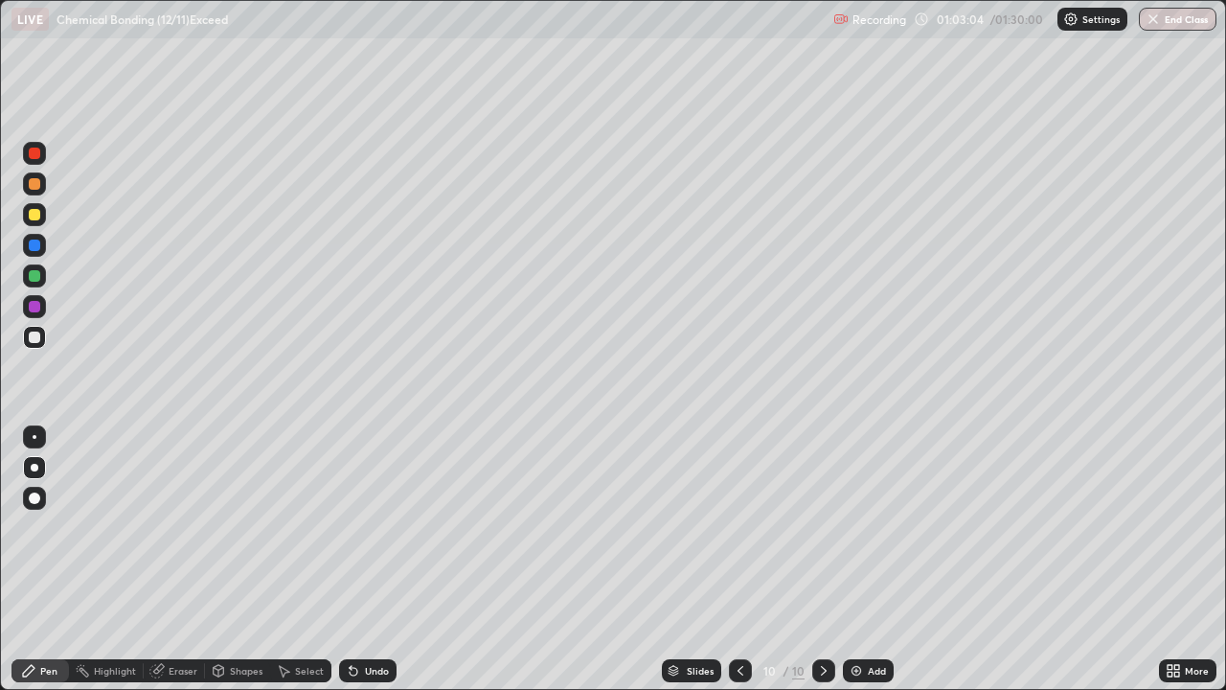
click at [374, 559] on div "Undo" at bounding box center [367, 670] width 57 height 23
click at [373, 559] on div "Undo" at bounding box center [377, 671] width 24 height 10
click at [374, 559] on div "Undo" at bounding box center [377, 671] width 24 height 10
click at [35, 214] on div at bounding box center [34, 214] width 11 height 11
click at [371, 559] on div "Undo" at bounding box center [377, 671] width 24 height 10
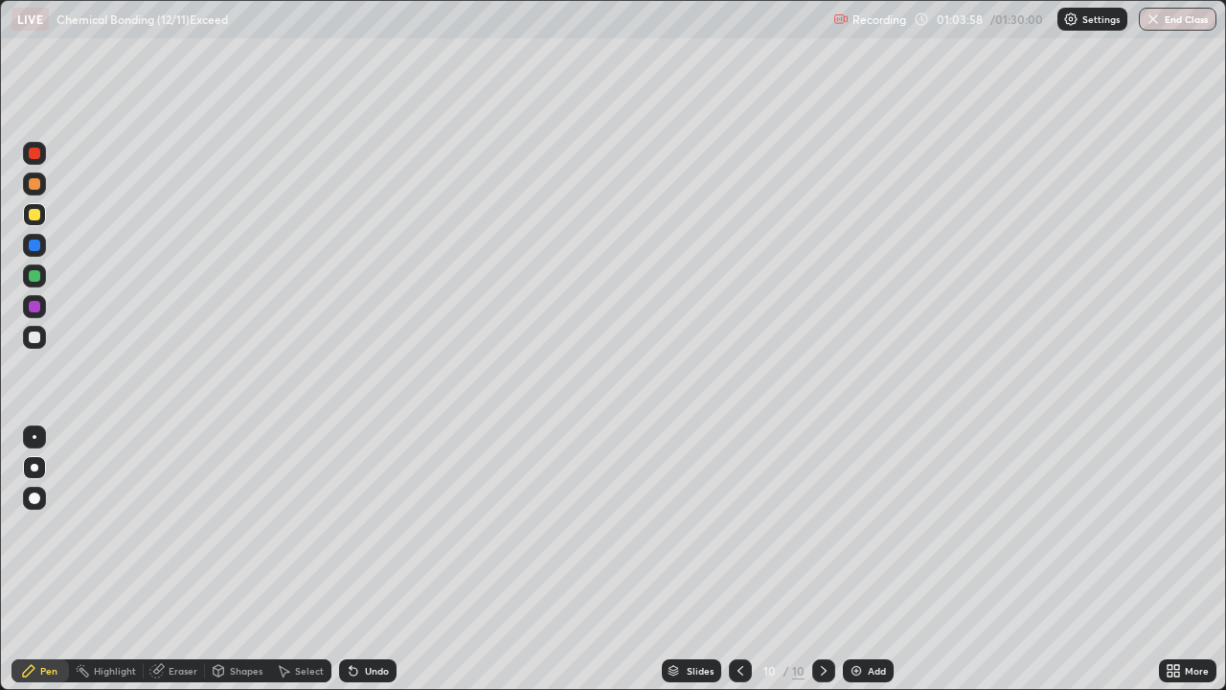
click at [34, 340] on div at bounding box center [34, 336] width 11 height 11
click at [374, 559] on div "Undo" at bounding box center [377, 671] width 24 height 10
click at [35, 217] on div at bounding box center [34, 214] width 11 height 11
click at [31, 267] on div at bounding box center [34, 275] width 23 height 23
click at [379, 559] on div "Undo" at bounding box center [377, 671] width 24 height 10
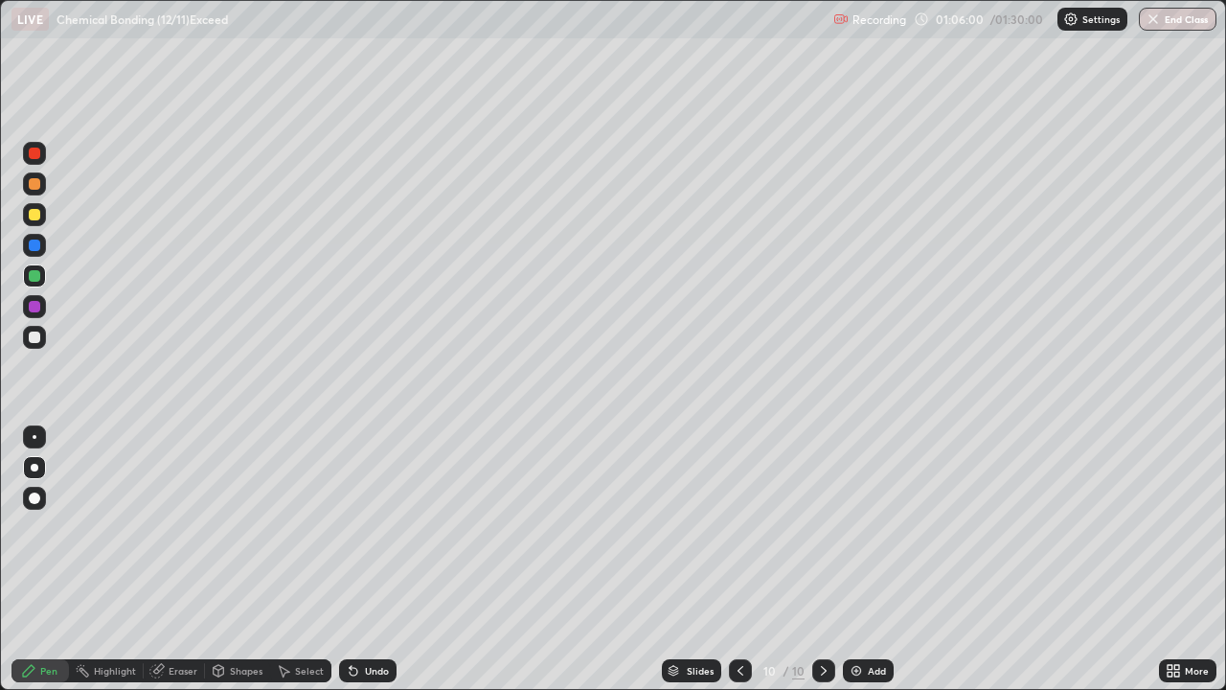
click at [41, 215] on div at bounding box center [34, 214] width 23 height 23
click at [41, 336] on div at bounding box center [34, 337] width 23 height 23
click at [876, 559] on div "Add" at bounding box center [877, 671] width 18 height 10
click at [372, 559] on div "Undo" at bounding box center [377, 671] width 24 height 10
click at [858, 559] on img at bounding box center [856, 670] width 15 height 15
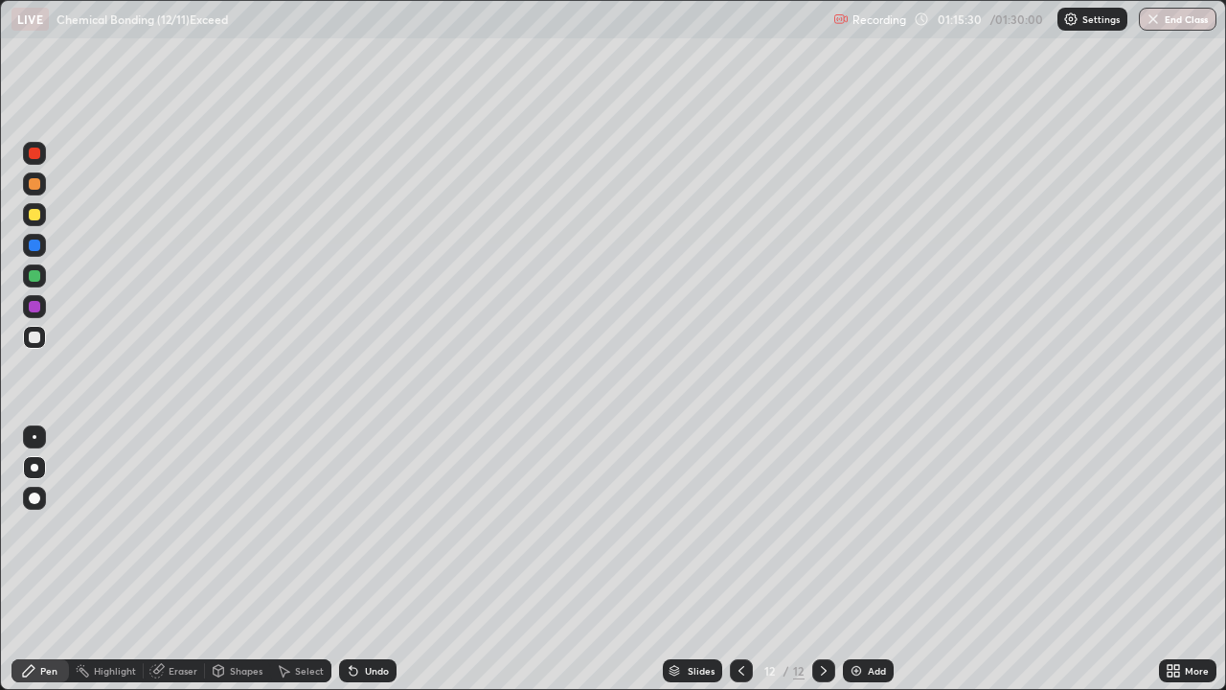
click at [33, 216] on div at bounding box center [34, 214] width 11 height 11
click at [37, 335] on div at bounding box center [34, 336] width 11 height 11
click at [740, 559] on icon at bounding box center [741, 670] width 15 height 15
click at [747, 559] on div at bounding box center [741, 670] width 23 height 23
click at [750, 559] on div at bounding box center [741, 670] width 23 height 23
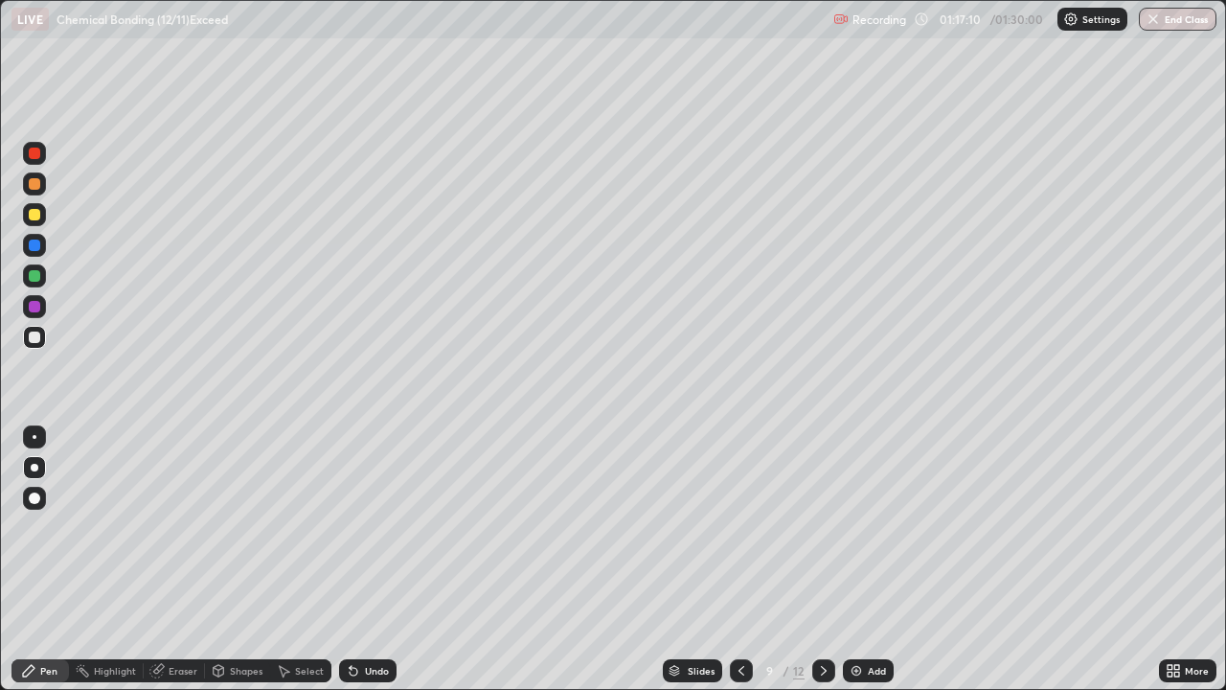
click at [738, 559] on icon at bounding box center [741, 670] width 15 height 15
click at [821, 559] on icon at bounding box center [823, 670] width 15 height 15
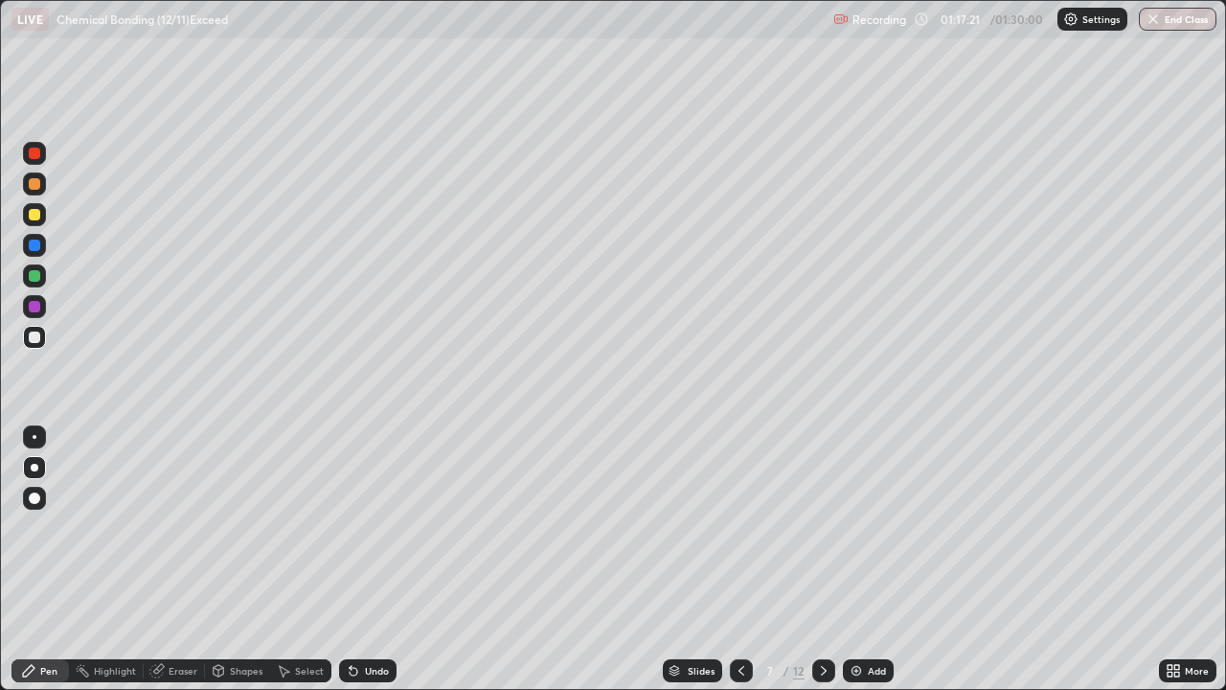
click at [821, 559] on icon at bounding box center [823, 670] width 15 height 15
click at [820, 559] on icon at bounding box center [823, 670] width 15 height 15
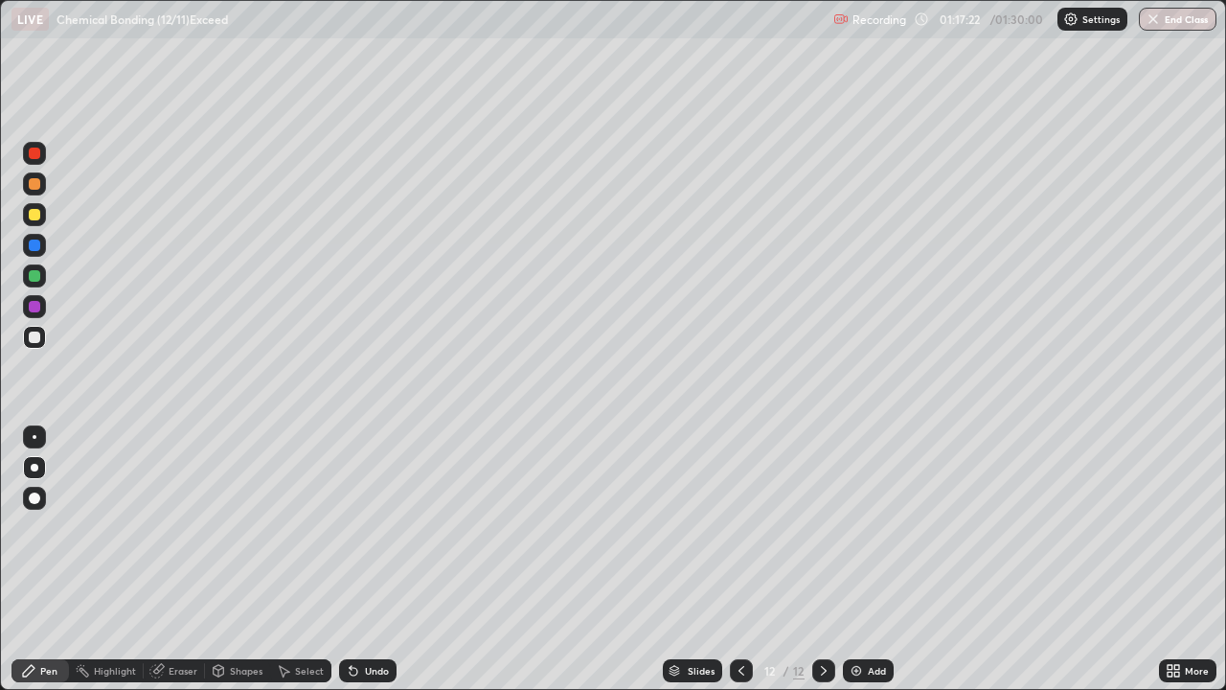
click at [820, 559] on icon at bounding box center [823, 670] width 15 height 15
click at [35, 215] on div at bounding box center [34, 214] width 11 height 11
click at [368, 559] on div "Undo" at bounding box center [377, 671] width 24 height 10
click at [368, 559] on div "Undo" at bounding box center [367, 670] width 57 height 23
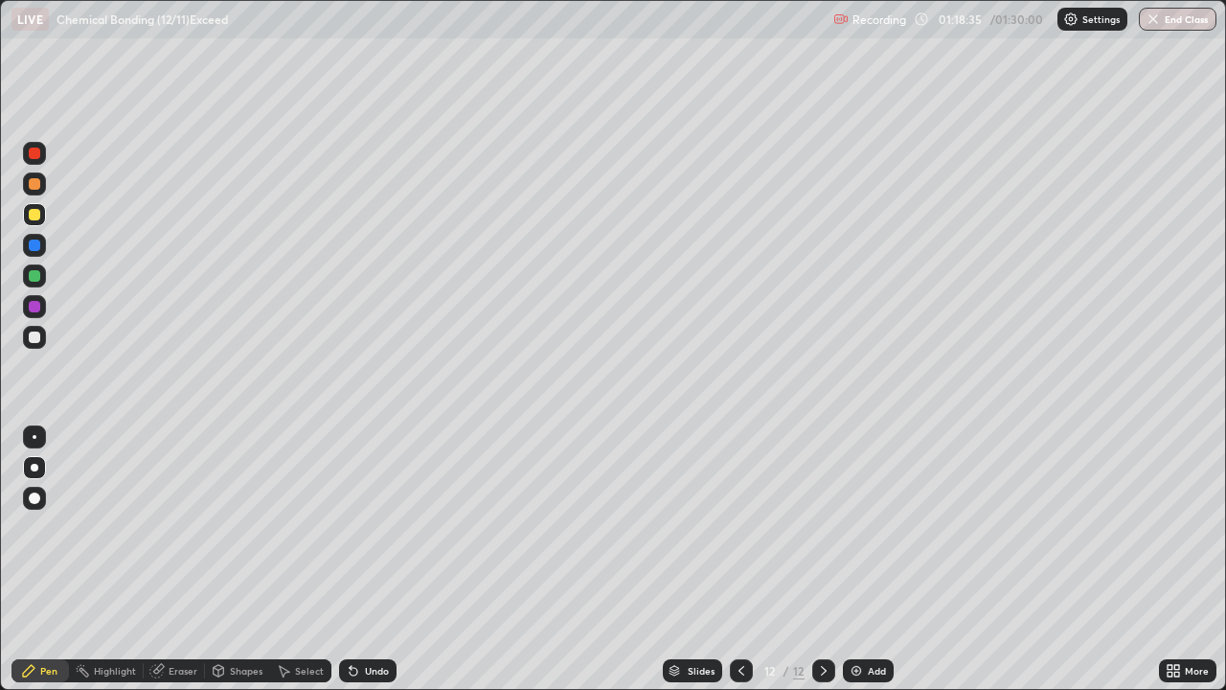
click at [38, 338] on div at bounding box center [34, 336] width 11 height 11
click at [179, 559] on div "Eraser" at bounding box center [183, 671] width 29 height 10
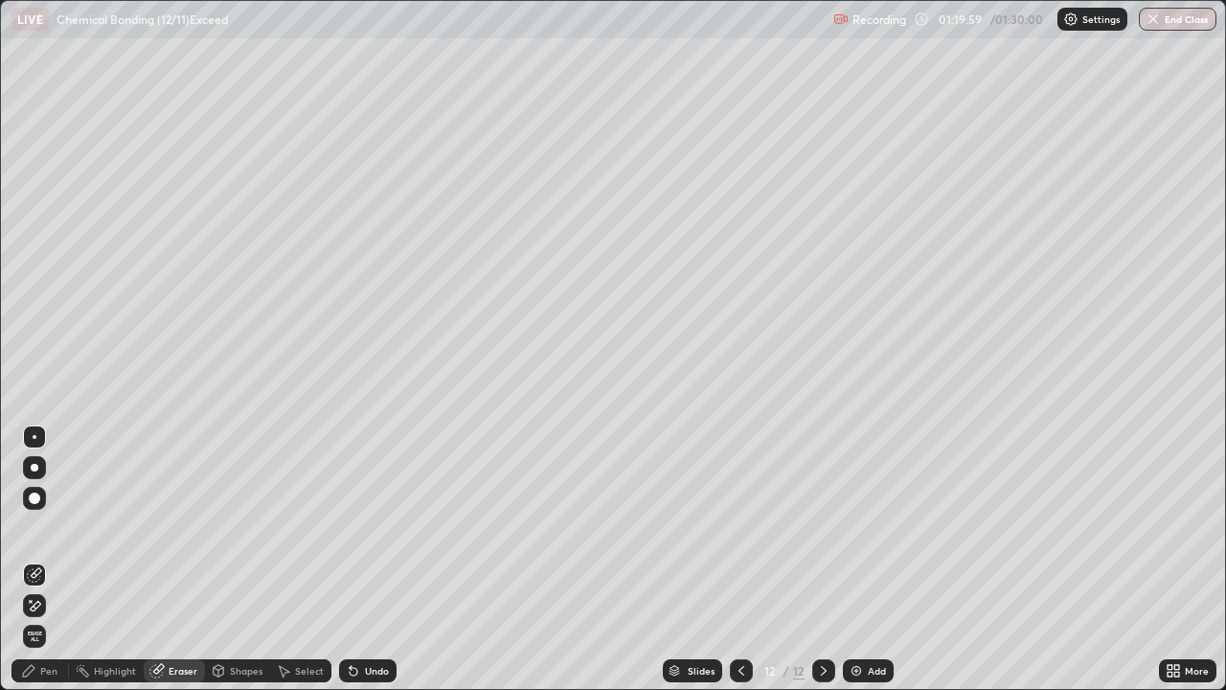
click at [40, 559] on div "Pen" at bounding box center [48, 671] width 17 height 10
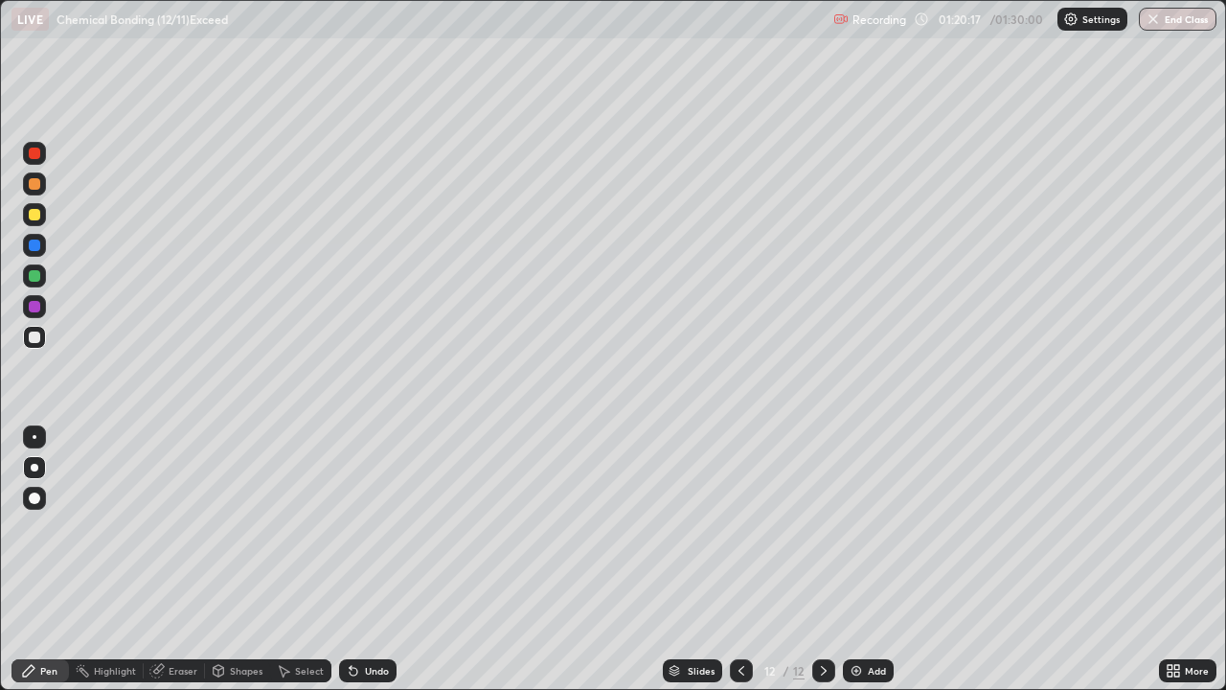
click at [32, 189] on div at bounding box center [34, 183] width 11 height 11
click at [34, 437] on div at bounding box center [35, 437] width 4 height 4
click at [42, 212] on div at bounding box center [34, 214] width 23 height 23
click at [37, 275] on div at bounding box center [34, 275] width 11 height 11
click at [38, 217] on div at bounding box center [34, 214] width 11 height 11
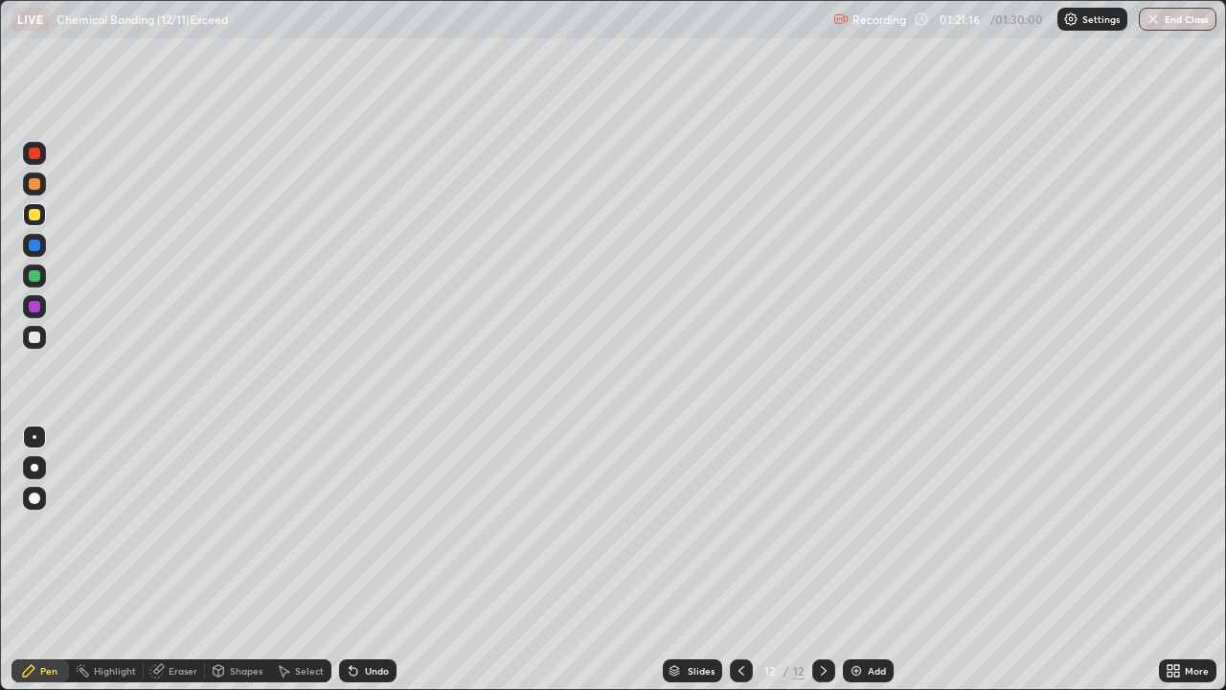
click at [38, 276] on div at bounding box center [34, 275] width 11 height 11
click at [35, 469] on div at bounding box center [35, 468] width 8 height 8
click at [390, 559] on div "Undo" at bounding box center [367, 670] width 57 height 23
click at [380, 559] on div "Undo" at bounding box center [367, 670] width 57 height 23
click at [1178, 26] on button "End Class" at bounding box center [1179, 19] width 76 height 23
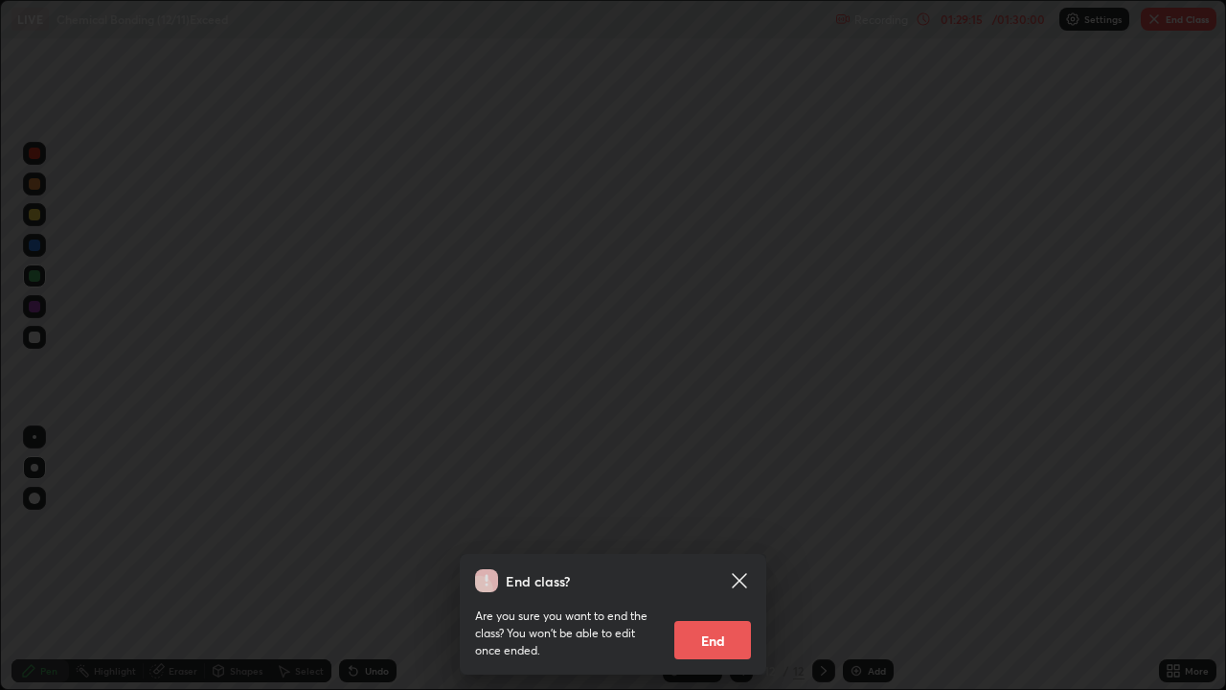
click at [744, 559] on icon at bounding box center [739, 580] width 23 height 23
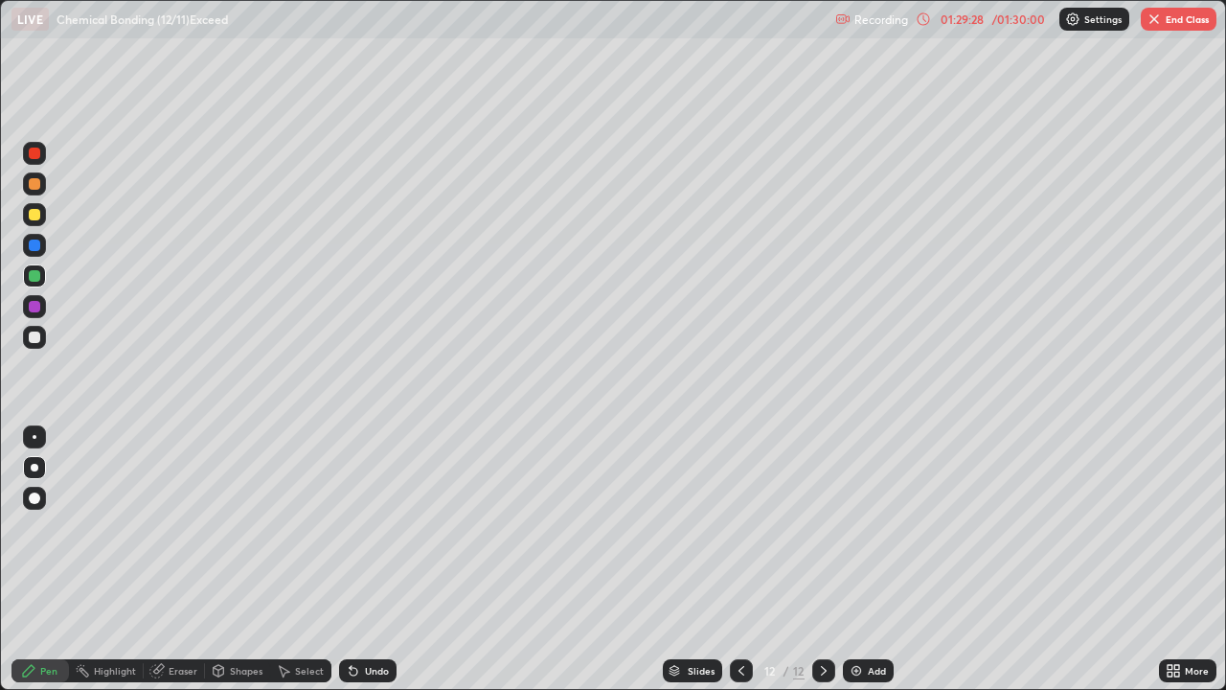
click at [1176, 26] on button "End Class" at bounding box center [1179, 19] width 76 height 23
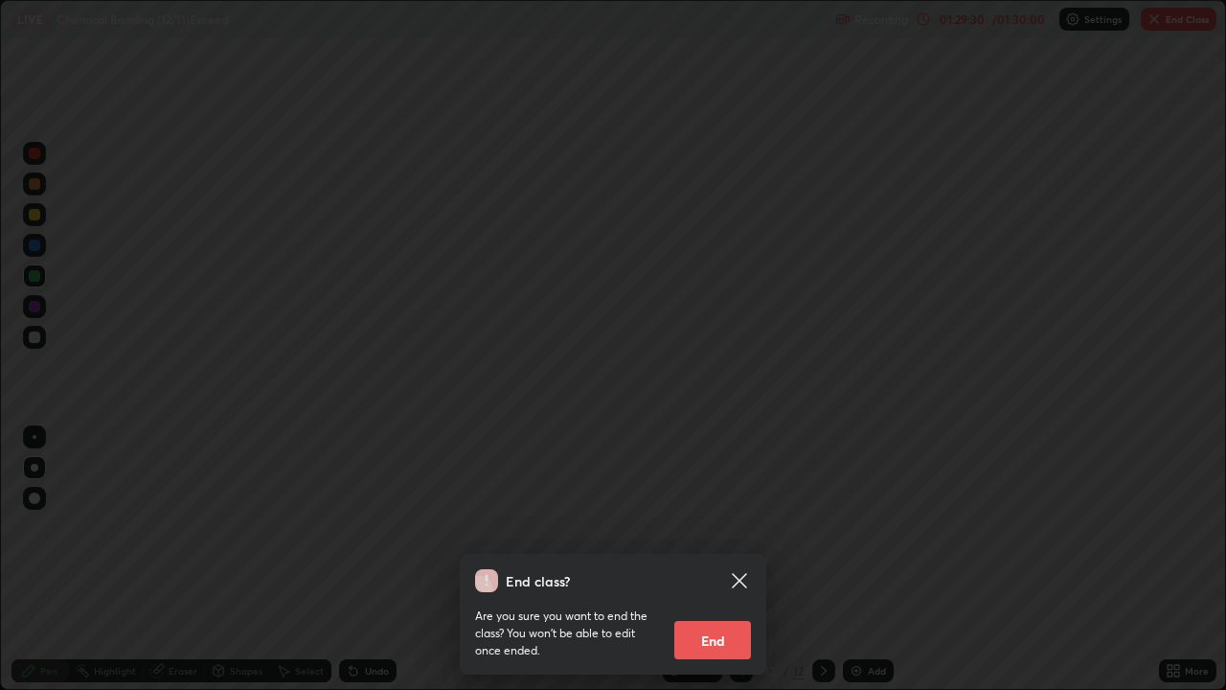
click at [717, 559] on button "End" at bounding box center [712, 640] width 77 height 38
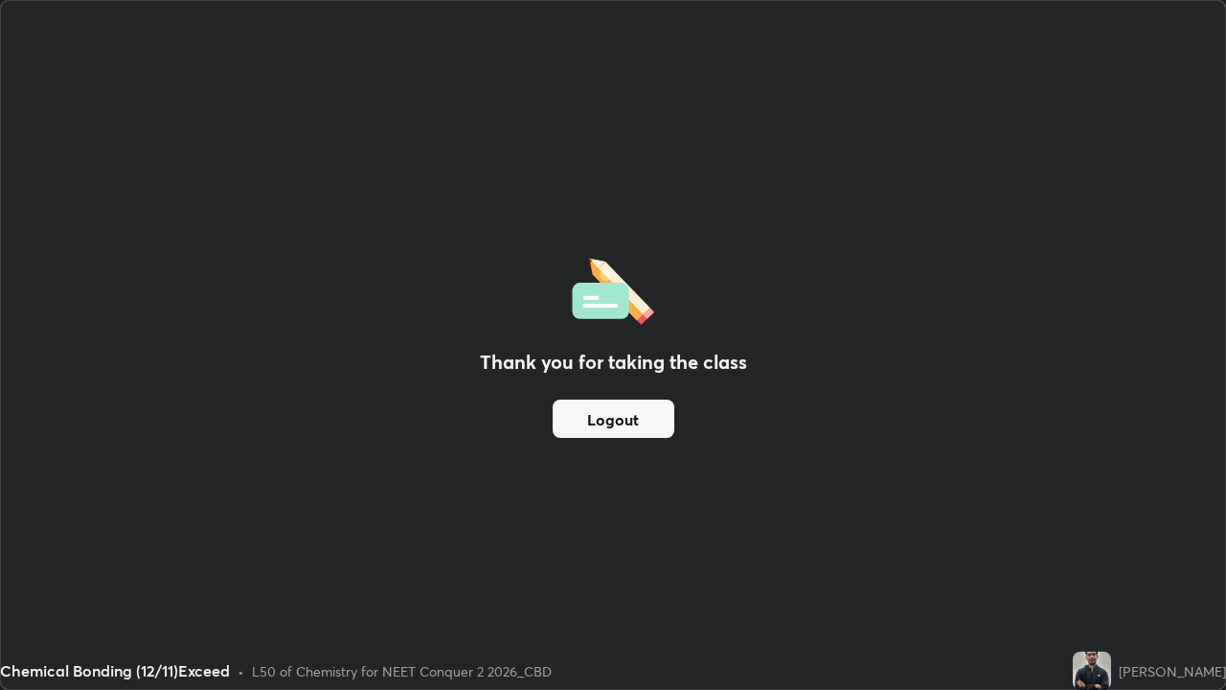
click at [648, 419] on button "Logout" at bounding box center [614, 418] width 122 height 38
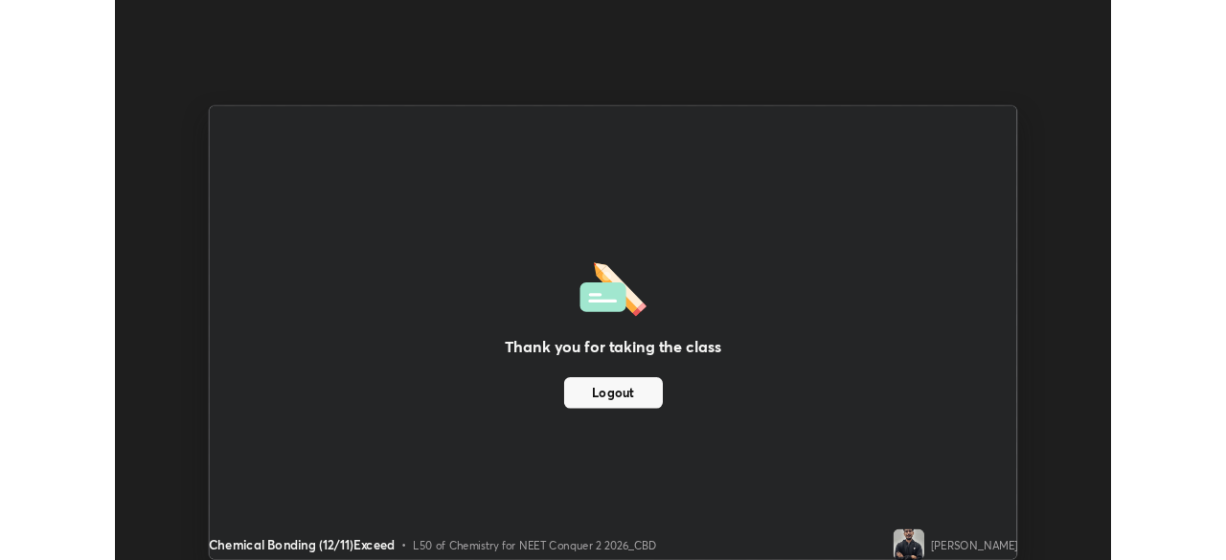
scroll to position [95216, 94550]
